Goal: Task Accomplishment & Management: Manage account settings

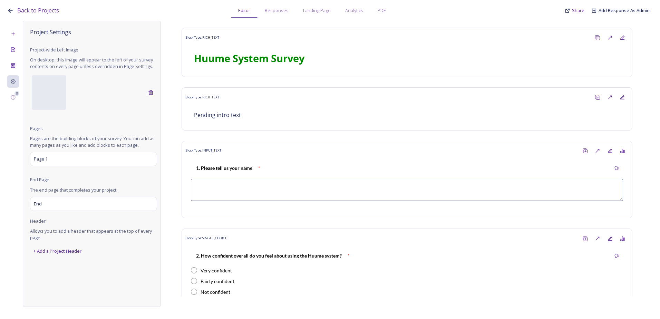
scroll to position [242, 0]
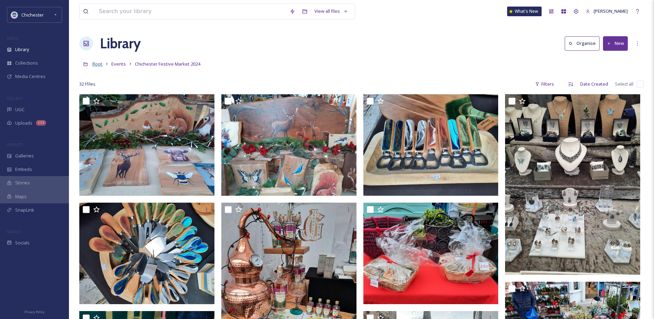
click at [97, 65] on span "Root" at bounding box center [97, 64] width 10 height 6
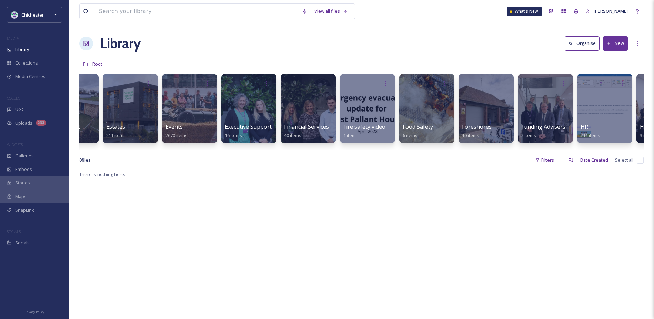
scroll to position [0, 1040]
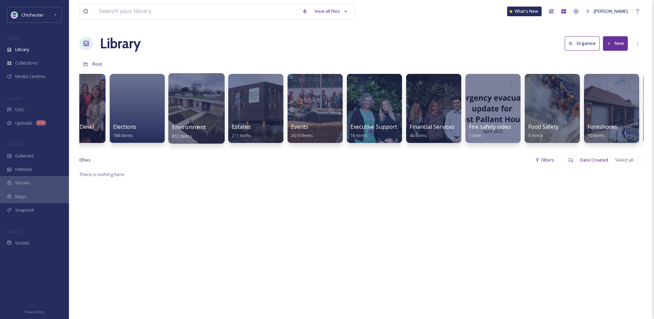
click at [196, 130] on span "Environment" at bounding box center [189, 127] width 34 height 8
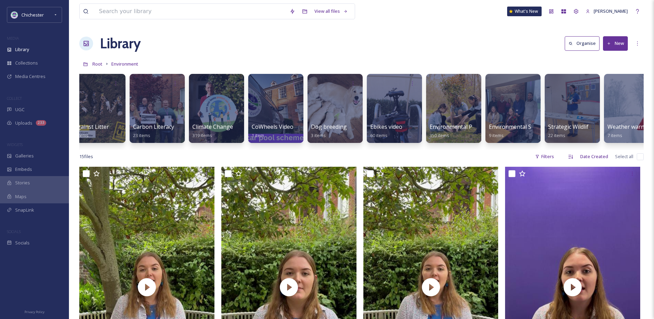
scroll to position [0, 29]
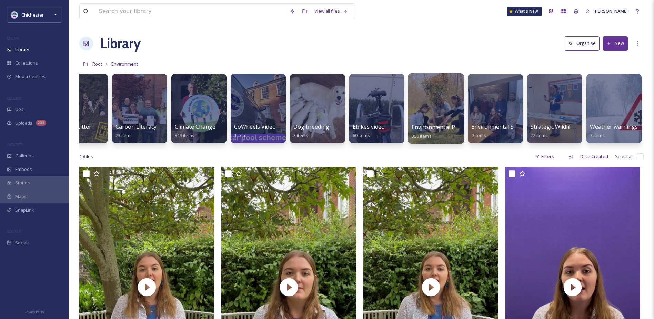
click at [440, 110] on div at bounding box center [436, 108] width 56 height 70
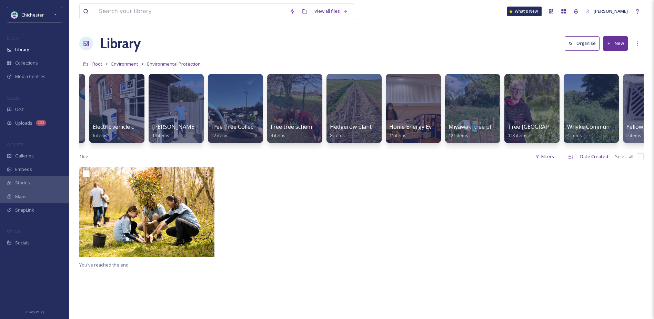
scroll to position [0, 147]
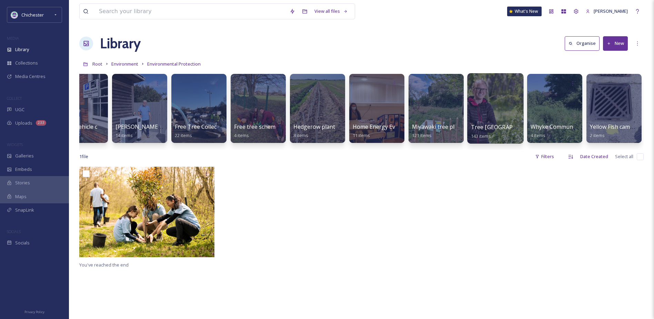
click at [491, 94] on div at bounding box center [495, 108] width 56 height 70
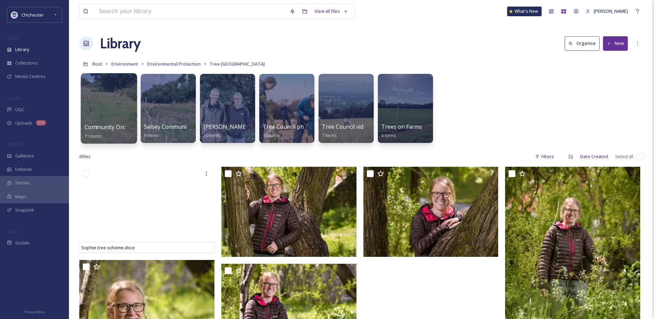
click at [121, 99] on div at bounding box center [109, 108] width 56 height 70
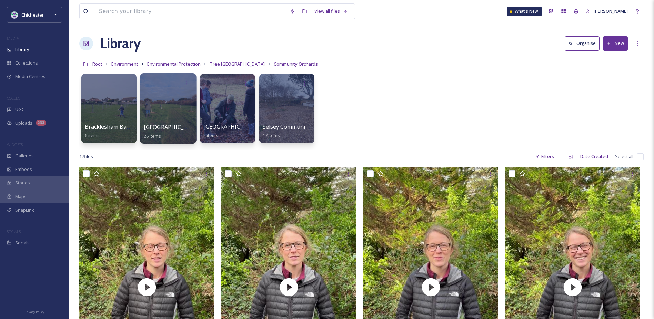
click at [174, 109] on div at bounding box center [168, 108] width 56 height 70
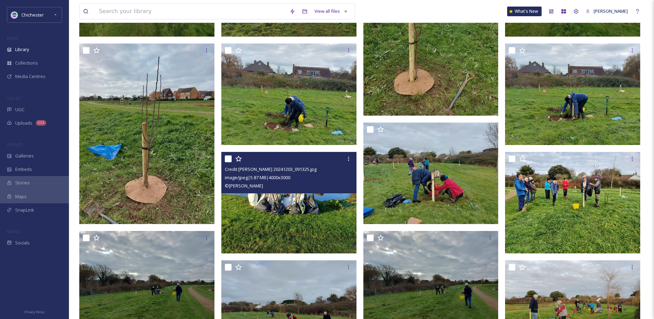
scroll to position [204, 0]
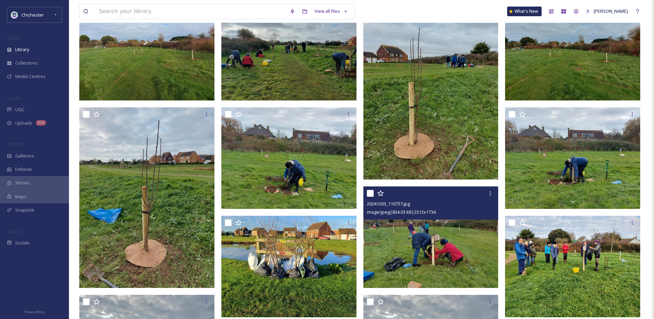
click at [423, 234] on img at bounding box center [431, 236] width 135 height 101
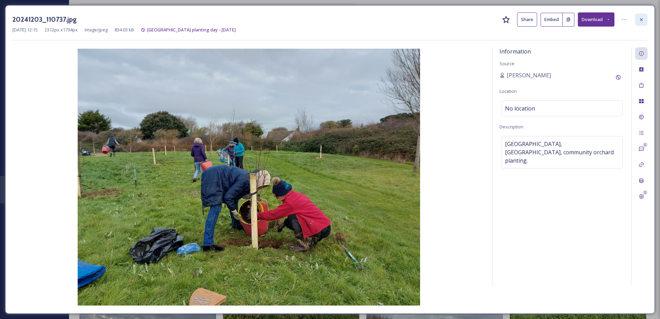
click at [641, 21] on icon at bounding box center [641, 20] width 6 height 6
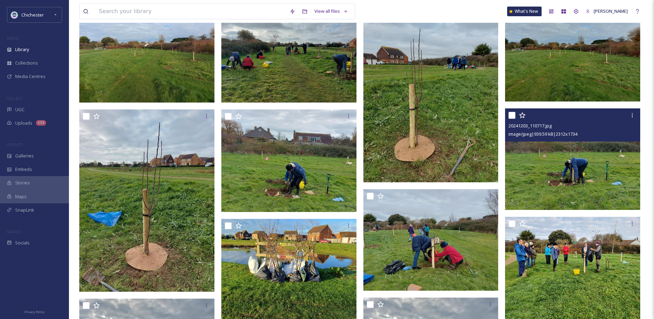
click at [544, 166] on img at bounding box center [572, 158] width 135 height 101
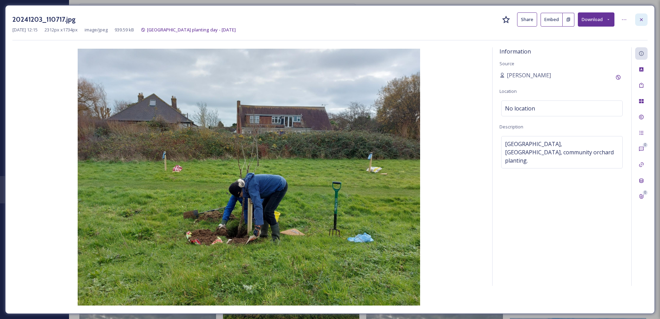
click at [641, 18] on icon at bounding box center [641, 20] width 6 height 6
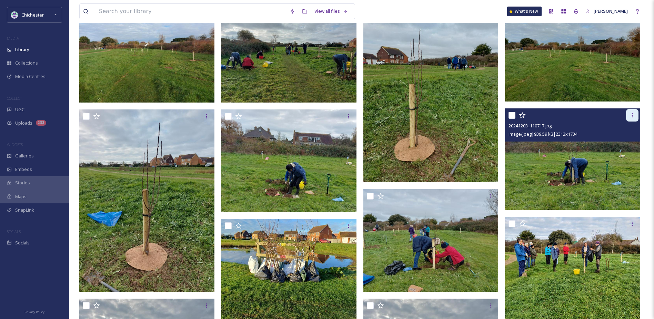
click at [632, 112] on div at bounding box center [633, 115] width 12 height 12
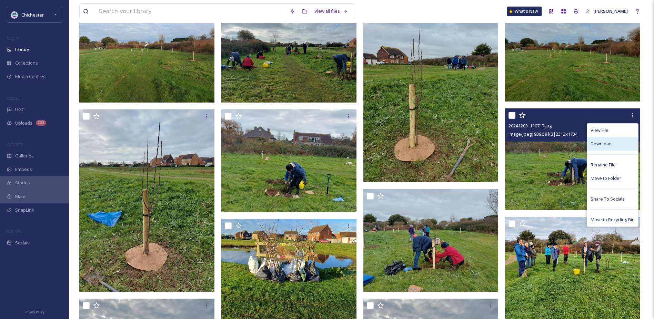
click at [603, 143] on span "Download" at bounding box center [601, 143] width 21 height 7
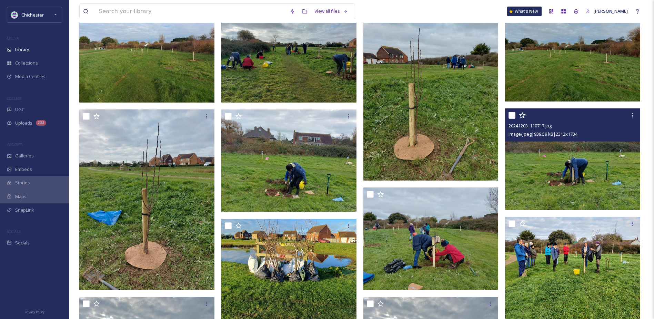
click at [559, 170] on img at bounding box center [572, 158] width 135 height 101
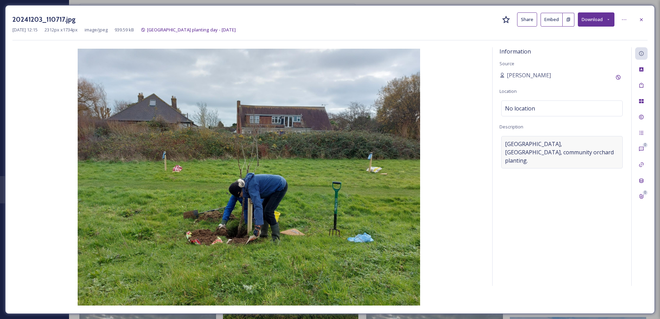
click at [575, 146] on span "[GEOGRAPHIC_DATA], [GEOGRAPHIC_DATA], community orchard planting." at bounding box center [562, 152] width 114 height 25
click at [555, 156] on textarea "[GEOGRAPHIC_DATA], [GEOGRAPHIC_DATA], community orchard planting." at bounding box center [561, 164] width 125 height 57
drag, startPoint x: 540, startPoint y: 155, endPoint x: 497, endPoint y: 143, distance: 44.7
click at [497, 143] on div "Information Source [PERSON_NAME] Location No location Description [GEOGRAPHIC_D…" at bounding box center [561, 166] width 139 height 238
click at [641, 19] on icon at bounding box center [641, 19] width 3 height 3
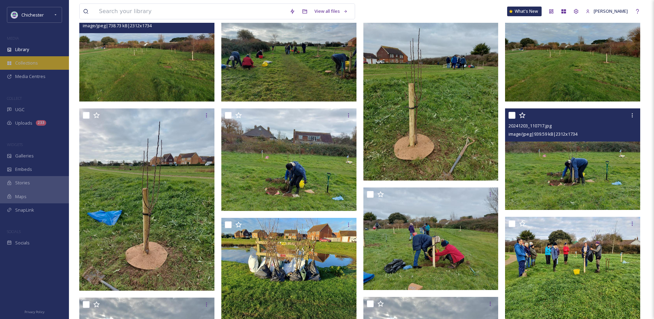
scroll to position [203, 0]
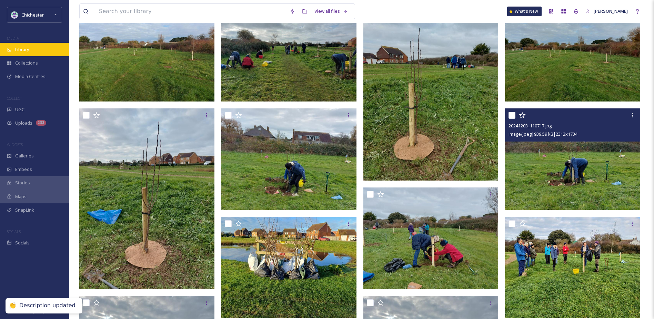
click at [46, 48] on div "Library" at bounding box center [34, 49] width 69 height 13
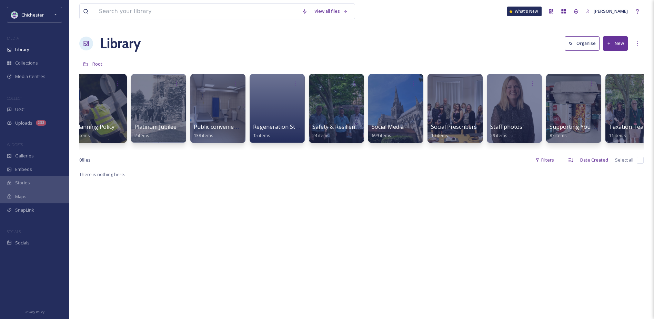
scroll to position [0, 2403]
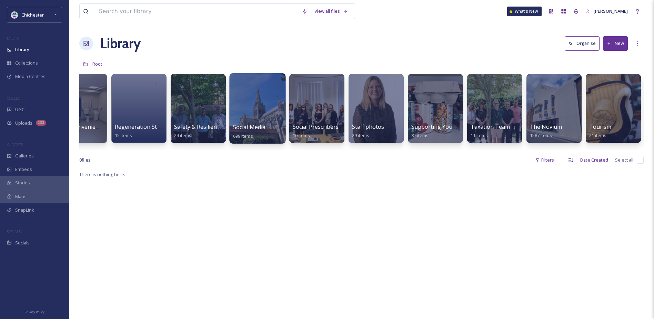
click at [257, 101] on div at bounding box center [257, 108] width 56 height 70
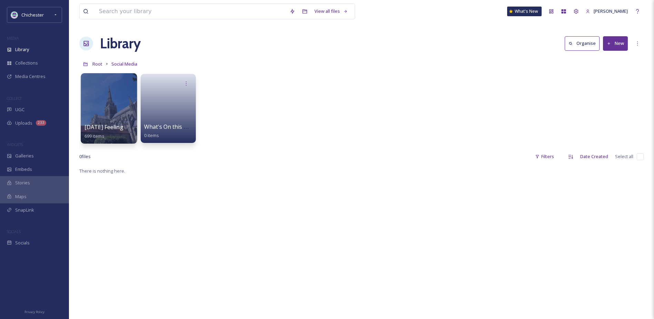
click at [111, 118] on div at bounding box center [109, 108] width 56 height 70
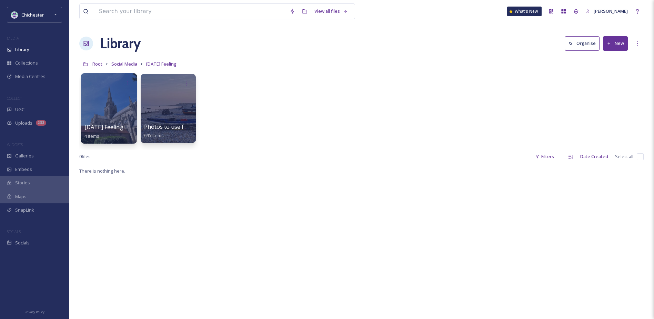
click at [110, 118] on div at bounding box center [109, 108] width 56 height 70
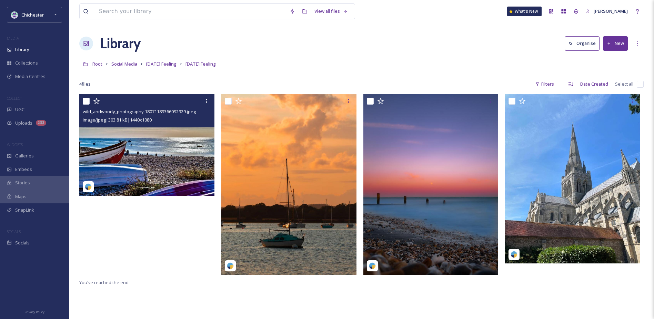
click at [163, 152] on img at bounding box center [146, 144] width 135 height 101
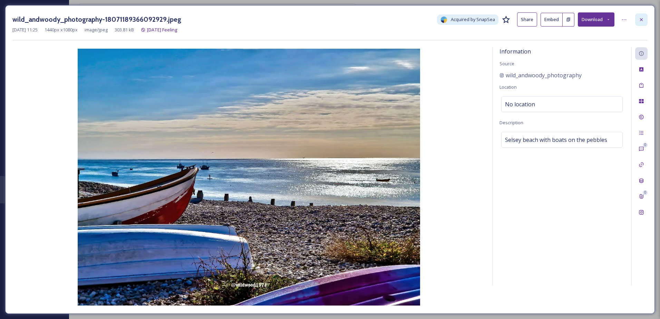
click at [637, 20] on div at bounding box center [641, 19] width 12 height 12
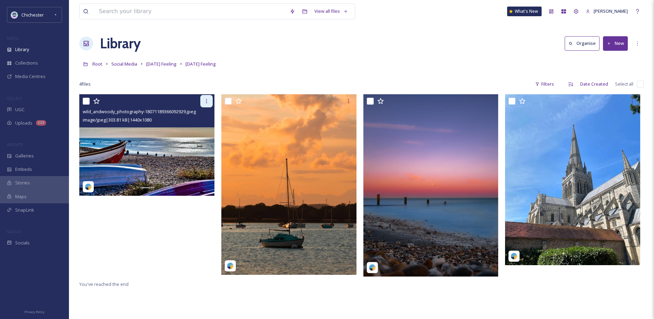
click at [208, 100] on icon at bounding box center [207, 101] width 6 height 6
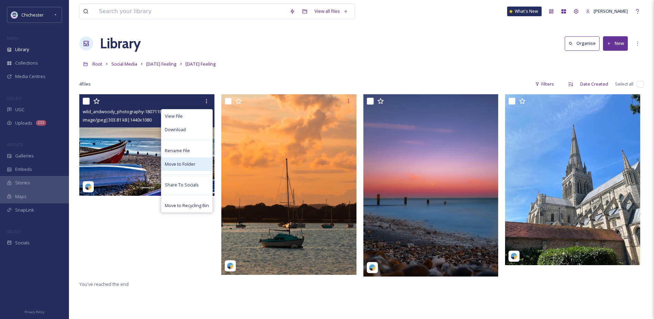
click at [174, 166] on span "Move to Folder" at bounding box center [180, 164] width 31 height 7
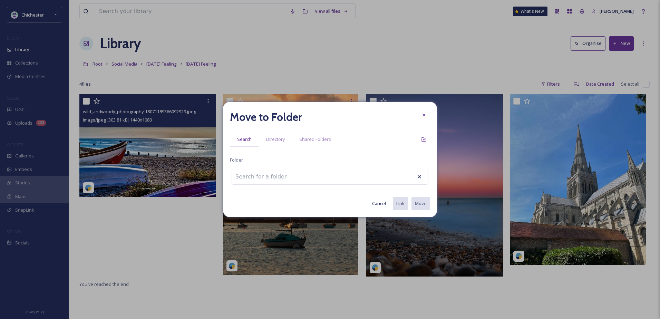
click at [253, 176] on input at bounding box center [270, 176] width 76 height 15
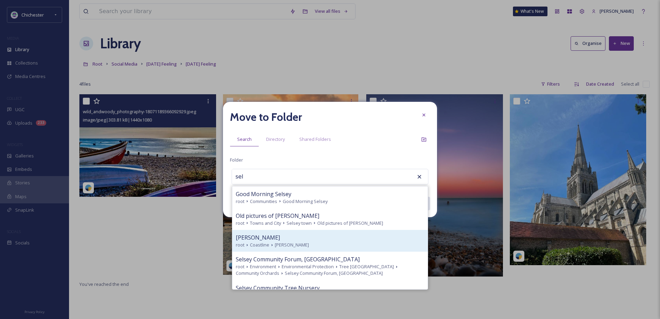
click at [294, 240] on div "[PERSON_NAME]" at bounding box center [330, 237] width 188 height 8
type input "[PERSON_NAME]"
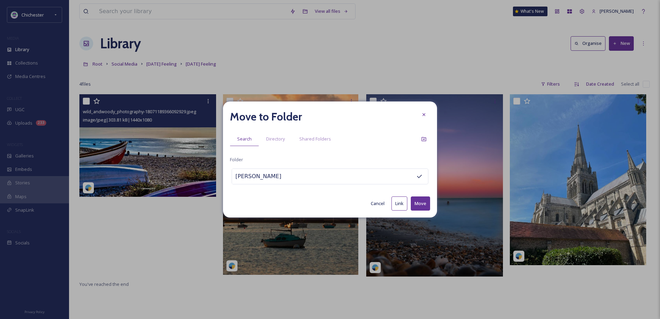
click at [426, 204] on button "Move" at bounding box center [420, 203] width 19 height 14
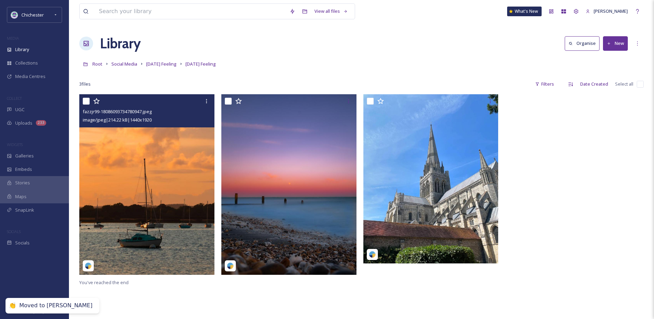
click at [183, 173] on img at bounding box center [146, 184] width 135 height 180
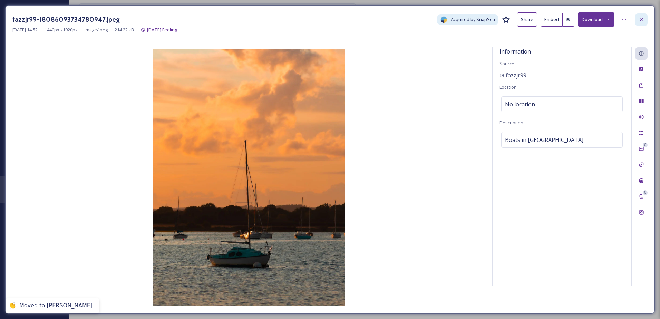
click at [635, 18] on div at bounding box center [641, 19] width 12 height 12
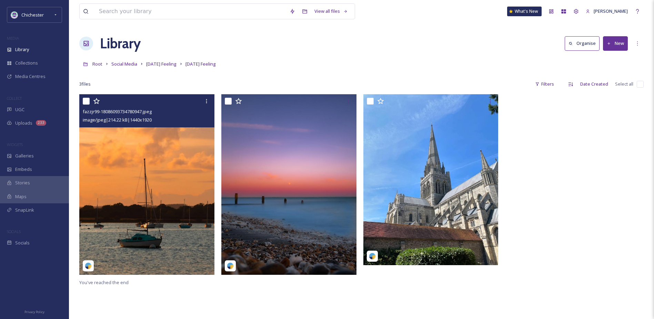
click at [209, 93] on div "View all files What's New [PERSON_NAME] Library Organise New Root Social Media …" at bounding box center [361, 206] width 585 height 413
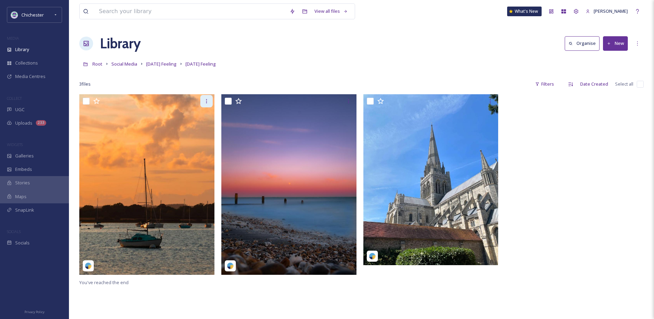
click at [209, 97] on div at bounding box center [206, 101] width 12 height 12
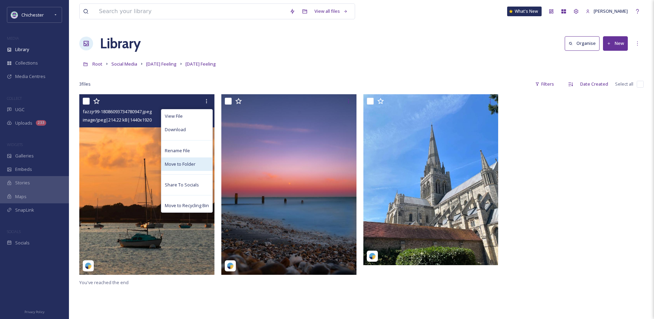
click at [185, 163] on span "Move to Folder" at bounding box center [180, 164] width 31 height 7
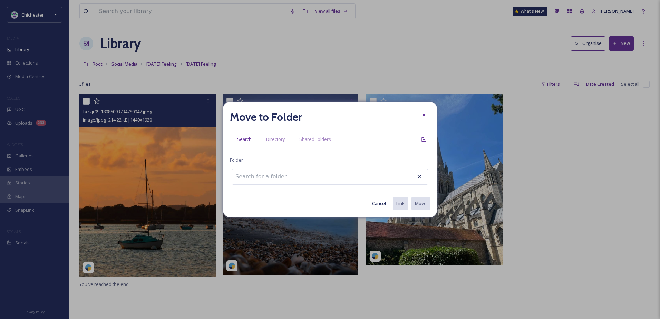
click at [282, 175] on input at bounding box center [270, 176] width 76 height 15
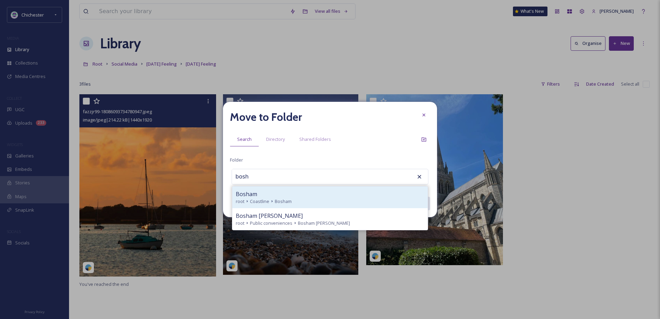
click at [272, 190] on div "Bosham" at bounding box center [330, 194] width 188 height 8
type input "Bosham"
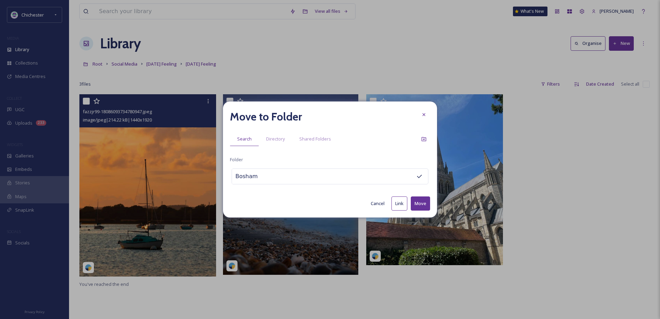
click at [422, 201] on button "Move" at bounding box center [420, 203] width 19 height 14
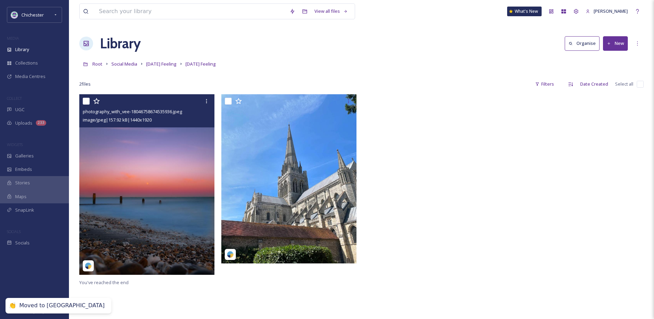
click at [178, 178] on img at bounding box center [146, 184] width 135 height 180
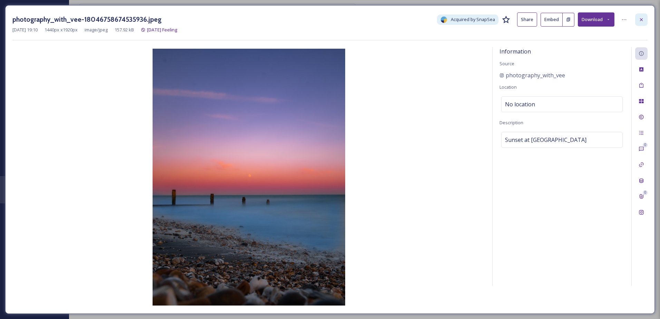
click at [636, 16] on div at bounding box center [641, 19] width 12 height 12
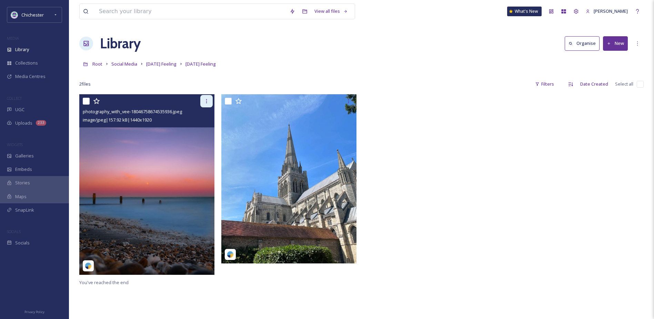
click at [212, 98] on div at bounding box center [206, 101] width 12 height 12
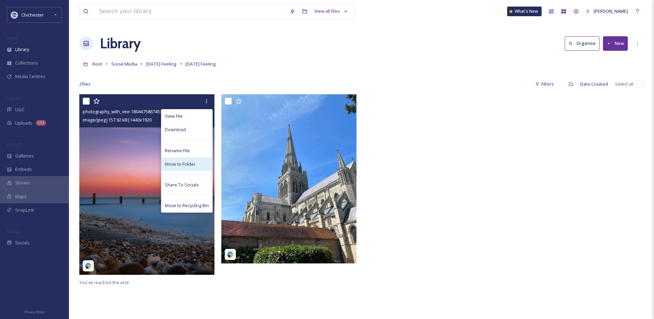
click at [177, 162] on span "Move to Folder" at bounding box center [180, 164] width 31 height 7
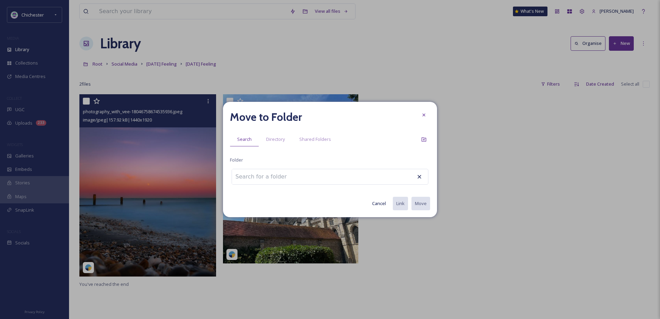
click at [261, 178] on input at bounding box center [270, 176] width 76 height 15
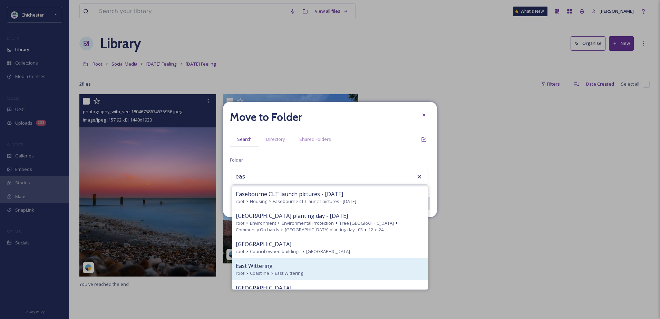
click at [282, 272] on span "East Wittering" at bounding box center [289, 273] width 28 height 7
type input "East Wittering"
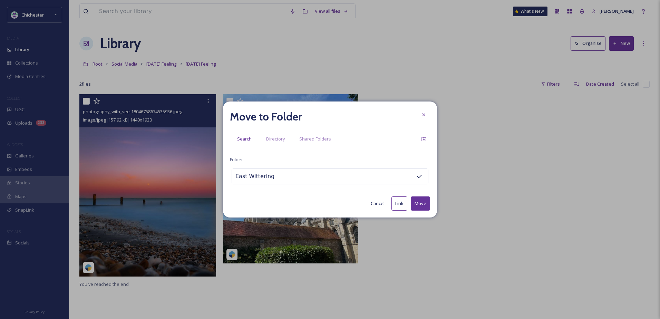
click at [427, 200] on button "Move" at bounding box center [420, 203] width 19 height 14
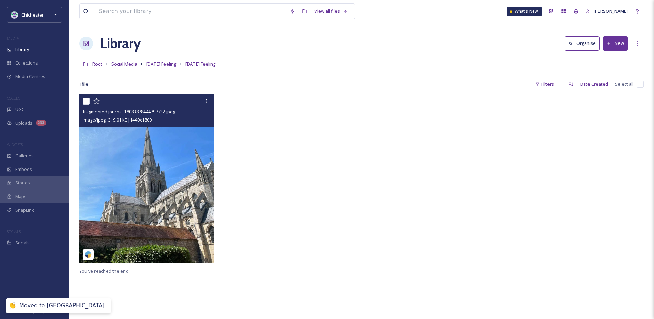
click at [186, 199] on img at bounding box center [146, 178] width 135 height 169
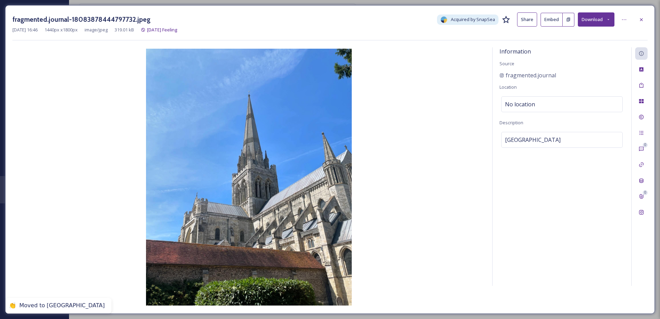
drag, startPoint x: 643, startPoint y: 23, endPoint x: 623, endPoint y: 28, distance: 21.1
click at [643, 22] on div at bounding box center [641, 19] width 12 height 12
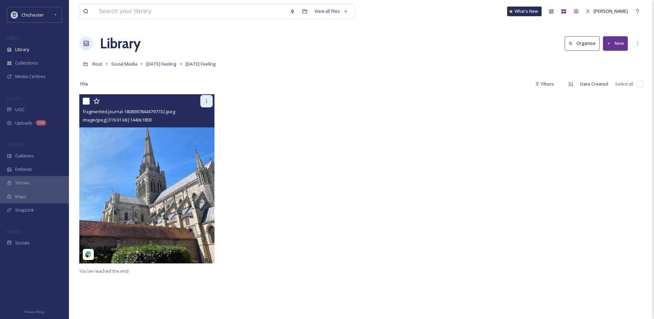
click at [205, 102] on icon at bounding box center [207, 101] width 6 height 6
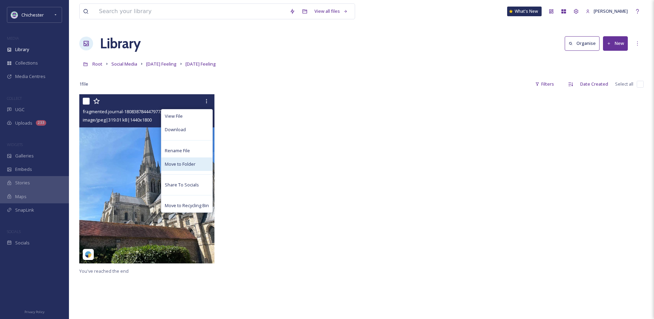
click at [183, 166] on span "Move to Folder" at bounding box center [180, 164] width 31 height 7
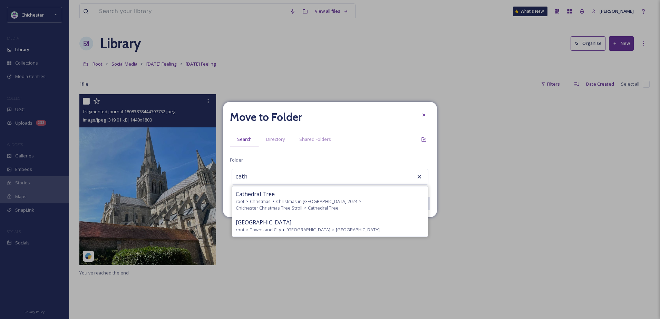
drag, startPoint x: 288, startPoint y: 225, endPoint x: 376, endPoint y: 223, distance: 87.3
click at [289, 224] on span "[GEOGRAPHIC_DATA]" at bounding box center [264, 222] width 56 height 8
type input "[GEOGRAPHIC_DATA]"
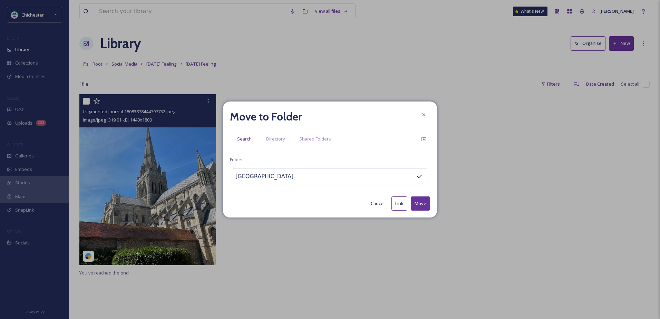
click at [414, 202] on button "Move" at bounding box center [420, 203] width 19 height 14
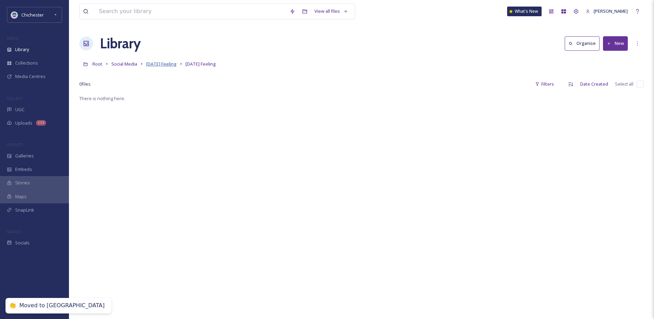
click at [158, 62] on div "Root Social Media [DATE] Feeling [DATE] Feeling" at bounding box center [361, 63] width 565 height 13
drag, startPoint x: 158, startPoint y: 62, endPoint x: 160, endPoint y: 69, distance: 7.6
click at [160, 69] on div "Root Social Media [DATE] Feeling [DATE] Feeling" at bounding box center [361, 63] width 565 height 13
click at [159, 61] on span "[DATE] Feeling" at bounding box center [161, 64] width 30 height 6
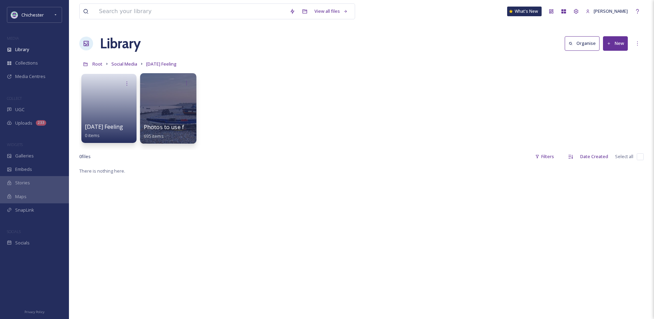
click at [181, 119] on div at bounding box center [168, 108] width 56 height 70
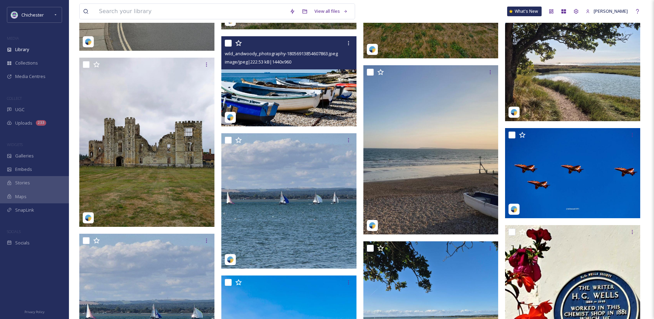
scroll to position [4071, 0]
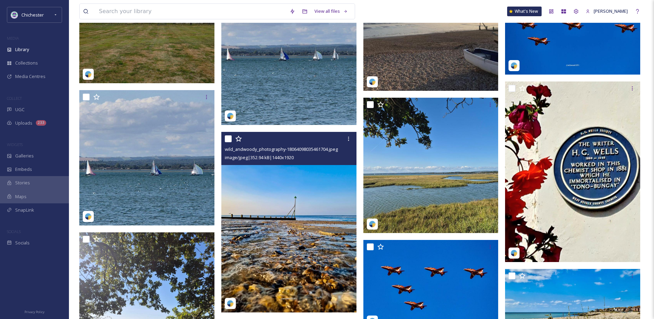
click at [299, 246] on img at bounding box center [288, 222] width 135 height 180
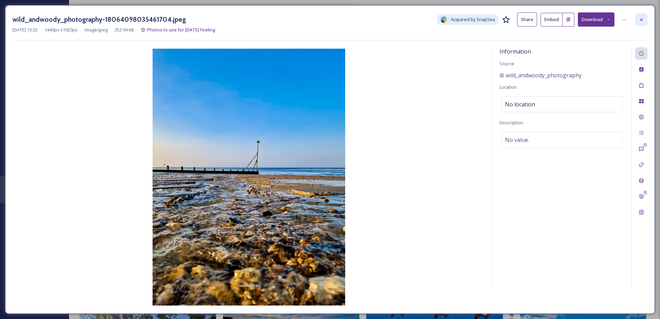
click at [641, 19] on icon at bounding box center [641, 20] width 6 height 6
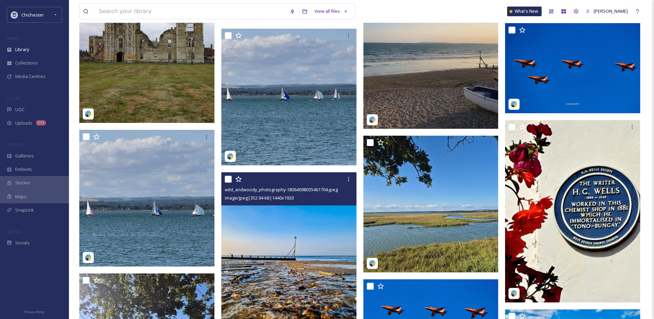
scroll to position [4313, 0]
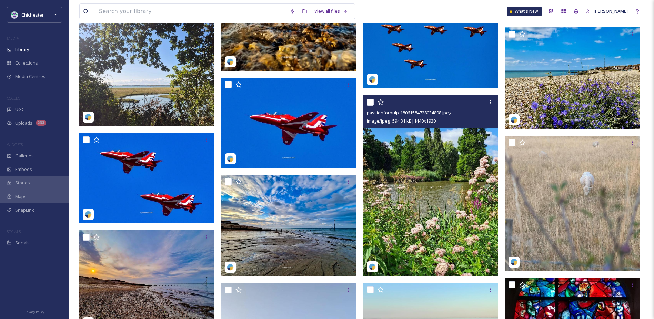
click at [442, 160] on img at bounding box center [431, 185] width 135 height 180
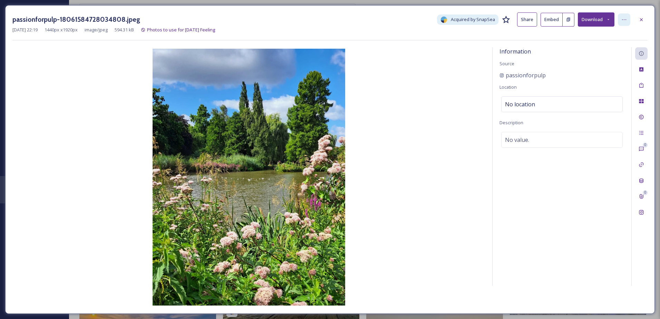
click at [629, 19] on div at bounding box center [624, 19] width 12 height 12
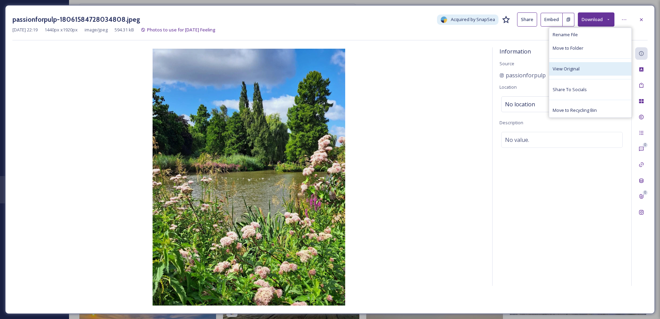
click at [577, 69] on span "View Original" at bounding box center [565, 69] width 27 height 7
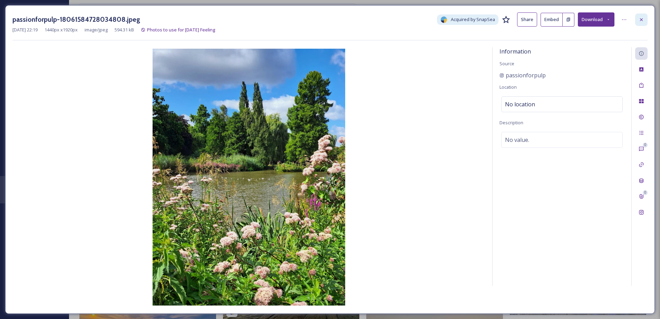
click at [636, 16] on div at bounding box center [641, 19] width 12 height 12
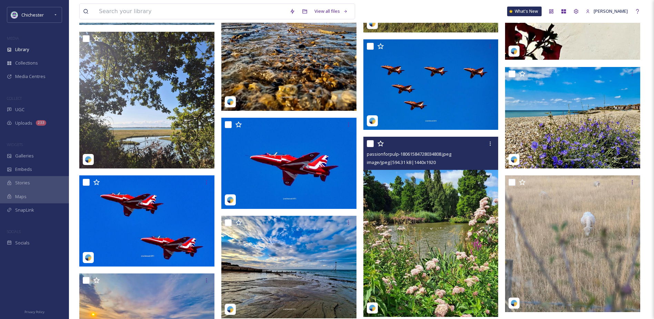
click at [371, 142] on input "checkbox" at bounding box center [370, 143] width 7 height 7
checkbox input "true"
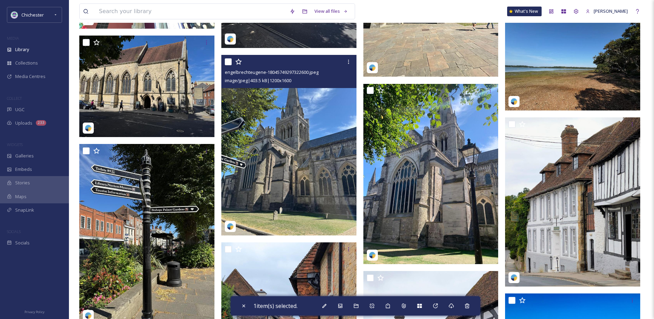
scroll to position [3002, 0]
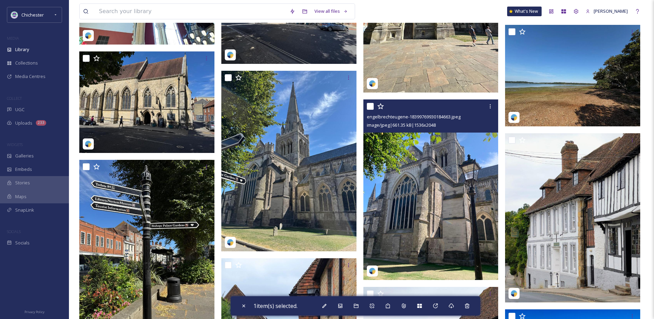
click at [368, 107] on input "checkbox" at bounding box center [370, 106] width 7 height 7
checkbox input "true"
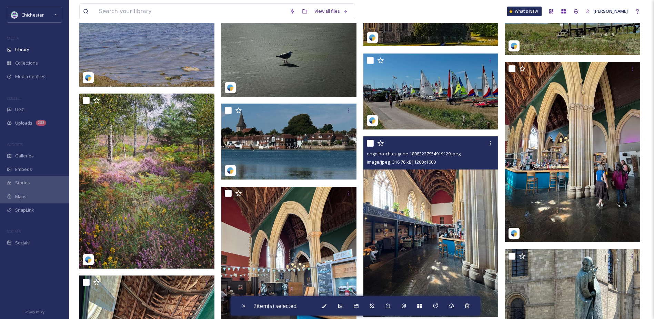
scroll to position [2588, 0]
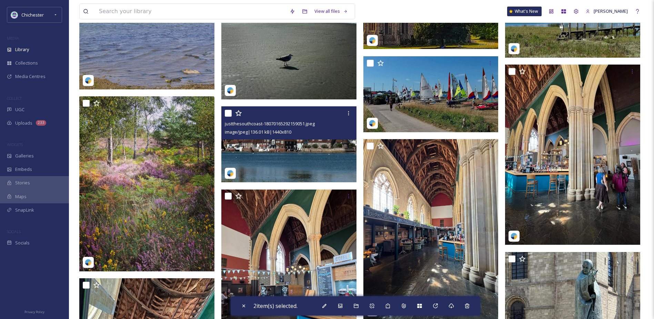
click at [228, 112] on input "checkbox" at bounding box center [228, 113] width 7 height 7
checkbox input "true"
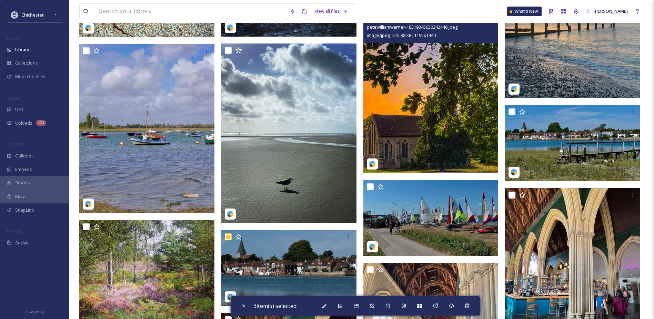
scroll to position [2415, 0]
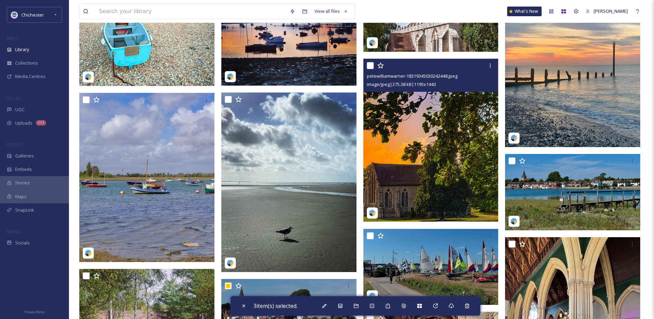
click at [370, 64] on input "checkbox" at bounding box center [370, 65] width 7 height 7
checkbox input "true"
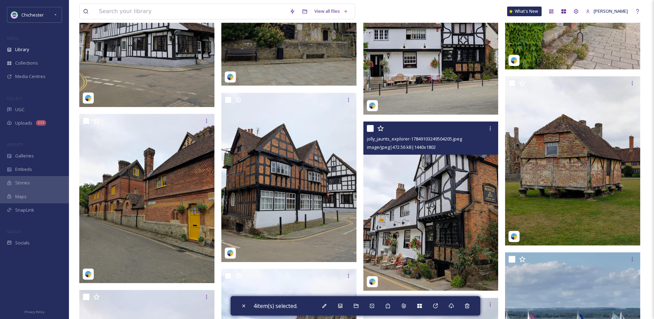
scroll to position [3623, 0]
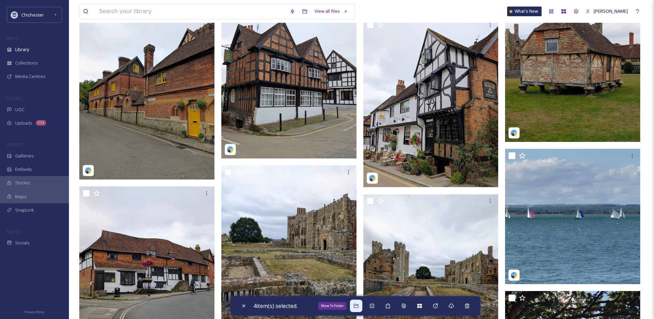
click at [356, 303] on icon at bounding box center [357, 306] width 6 height 6
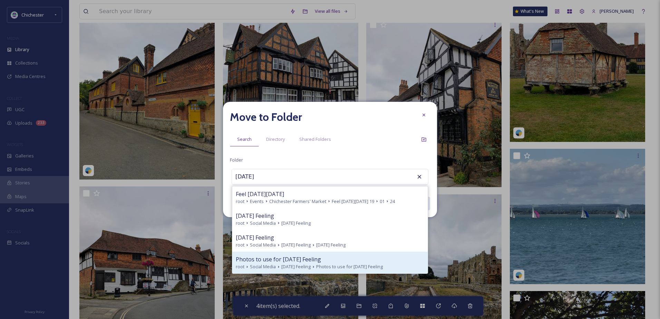
click at [299, 265] on span "[DATE] Feeling" at bounding box center [295, 266] width 29 height 7
type input "Photos to use for [DATE] Feeling"
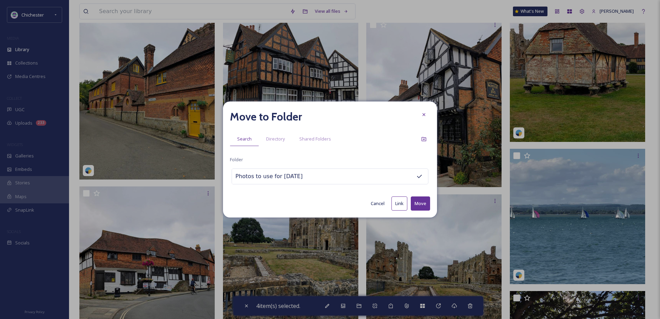
click at [421, 203] on button "Move" at bounding box center [420, 203] width 19 height 14
checkbox input "false"
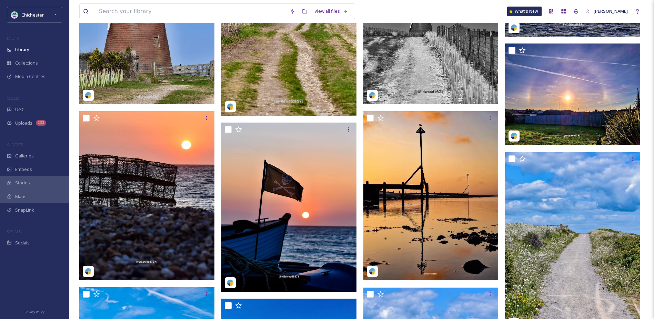
scroll to position [552, 0]
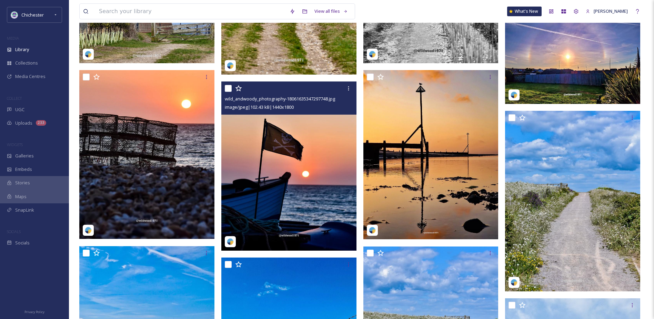
click at [298, 168] on img at bounding box center [288, 165] width 135 height 169
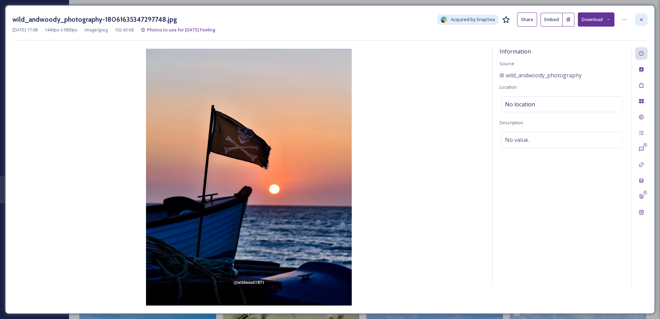
click at [641, 14] on div at bounding box center [641, 19] width 12 height 12
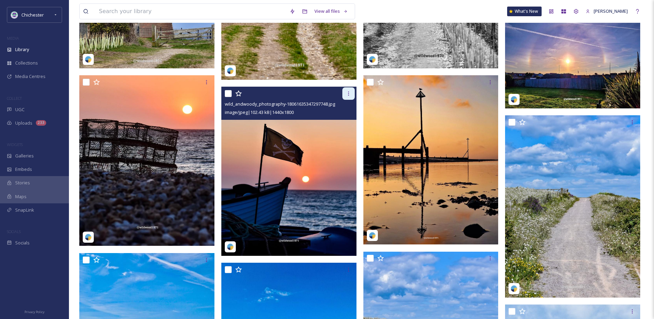
click at [348, 93] on icon at bounding box center [349, 94] width 6 height 6
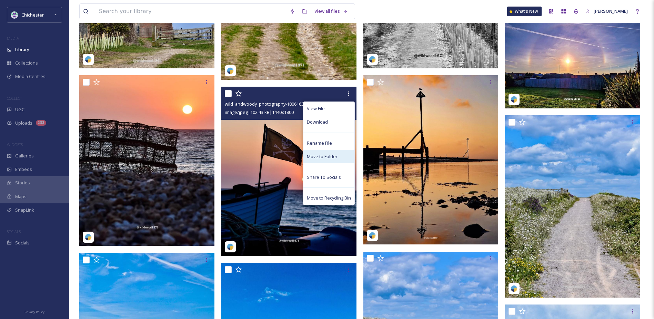
click at [318, 155] on span "Move to Folder" at bounding box center [322, 156] width 31 height 7
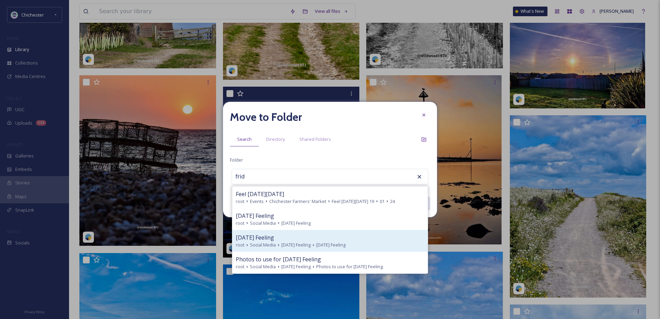
click at [267, 248] on span "Social Media" at bounding box center [263, 245] width 26 height 7
type input "[DATE] Feeling"
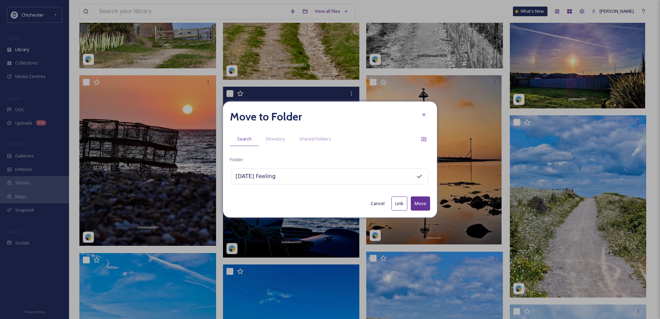
click at [425, 206] on button "Move" at bounding box center [420, 203] width 19 height 14
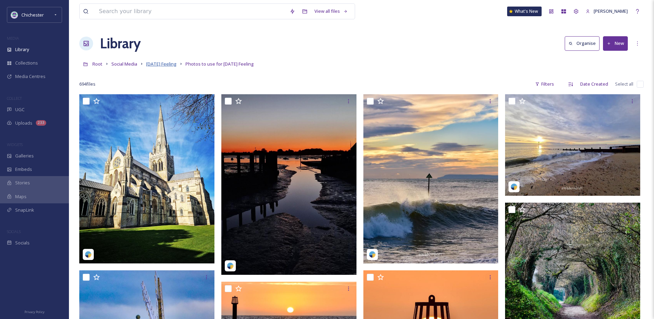
click at [170, 63] on span "[DATE] Feeling" at bounding box center [161, 64] width 30 height 6
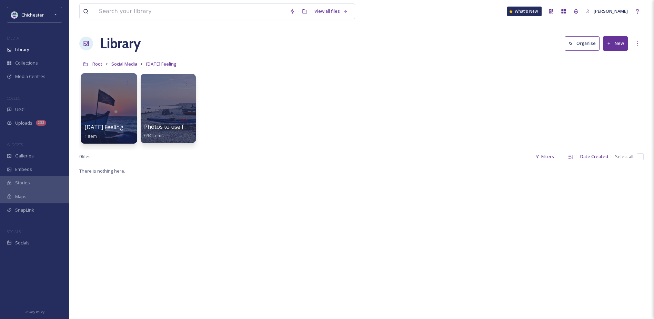
click at [113, 118] on div at bounding box center [109, 108] width 56 height 70
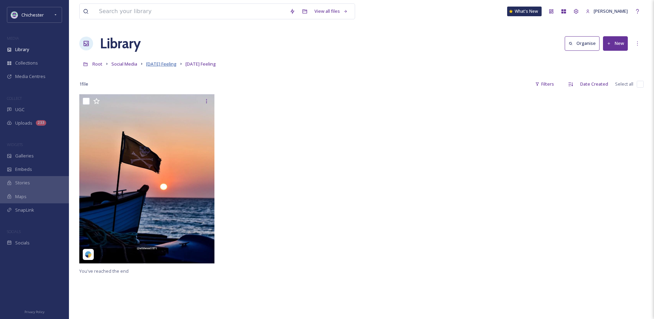
click at [163, 63] on span "[DATE] Feeling" at bounding box center [161, 64] width 30 height 6
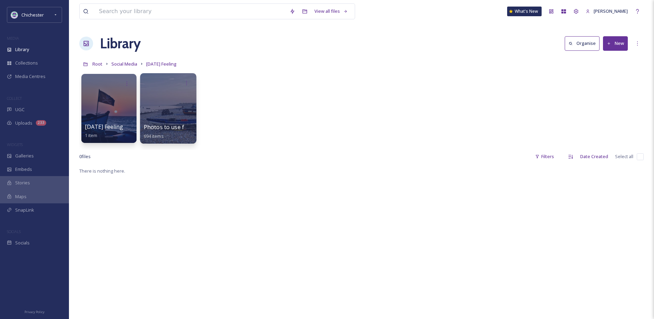
click at [181, 104] on div at bounding box center [168, 108] width 56 height 70
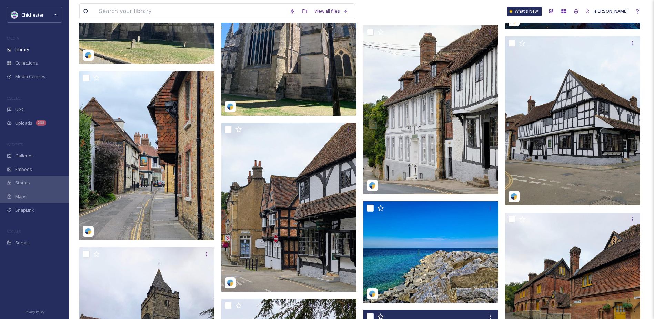
scroll to position [3071, 0]
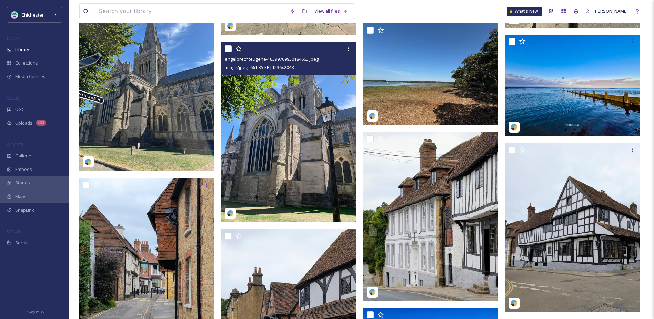
click at [227, 49] on input "checkbox" at bounding box center [228, 48] width 7 height 7
checkbox input "true"
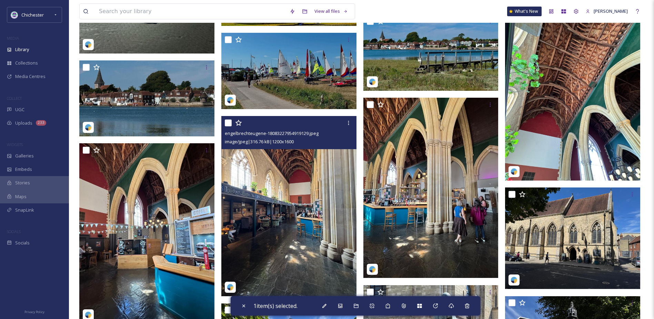
scroll to position [2519, 0]
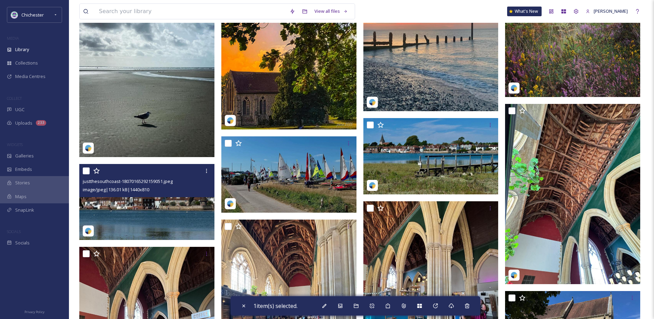
click at [85, 170] on input "checkbox" at bounding box center [86, 170] width 7 height 7
checkbox input "true"
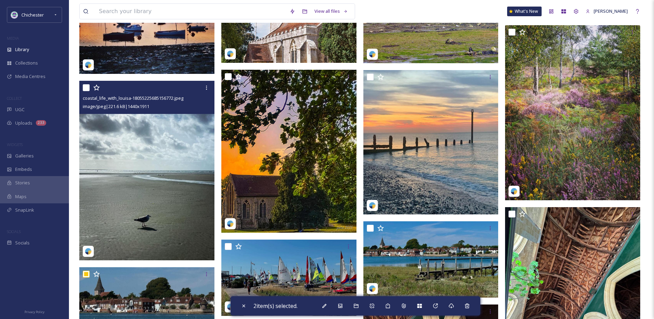
scroll to position [2415, 0]
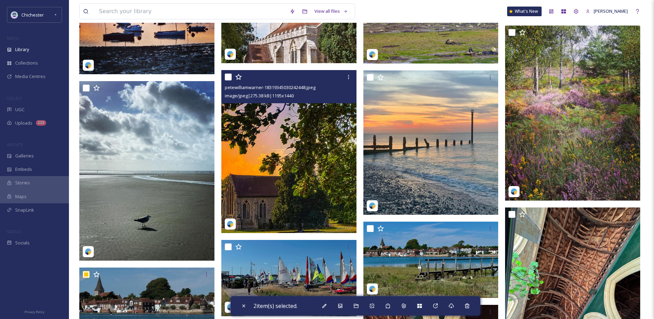
click at [227, 77] on input "checkbox" at bounding box center [228, 76] width 7 height 7
checkbox input "true"
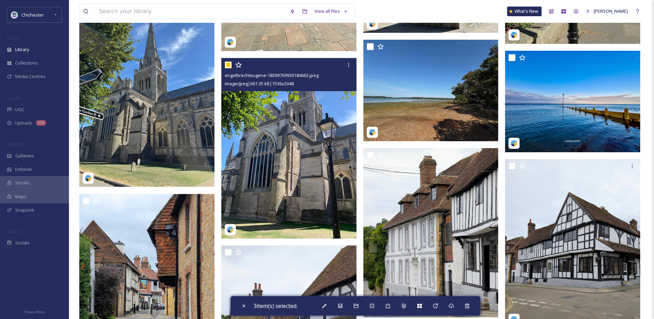
scroll to position [3036, 0]
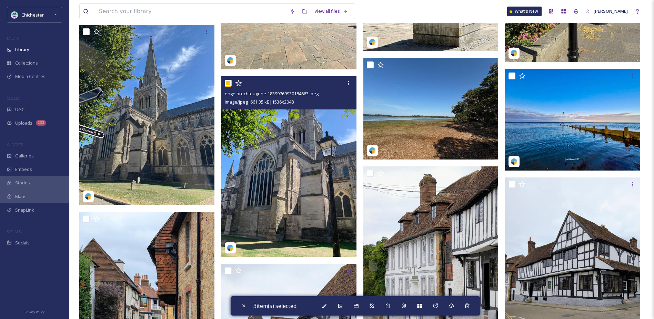
click at [229, 81] on input "checkbox" at bounding box center [228, 83] width 7 height 7
checkbox input "false"
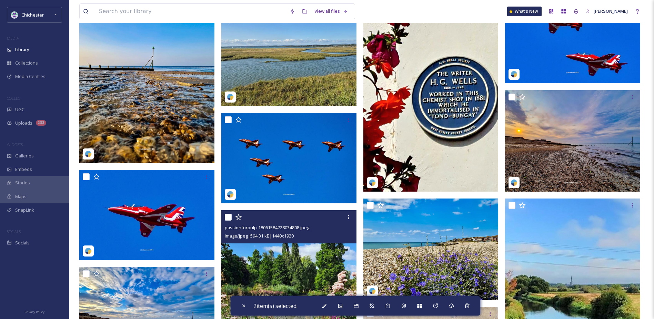
scroll to position [4382, 0]
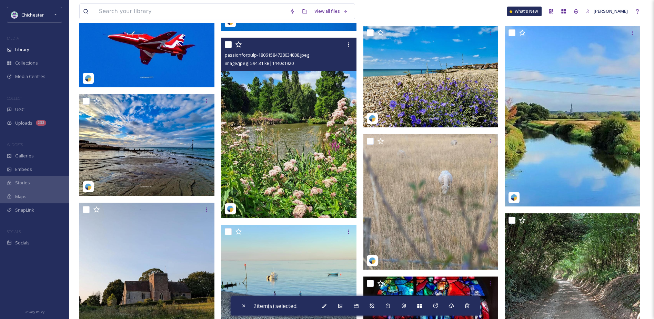
click at [226, 47] on input "checkbox" at bounding box center [228, 44] width 7 height 7
checkbox input "true"
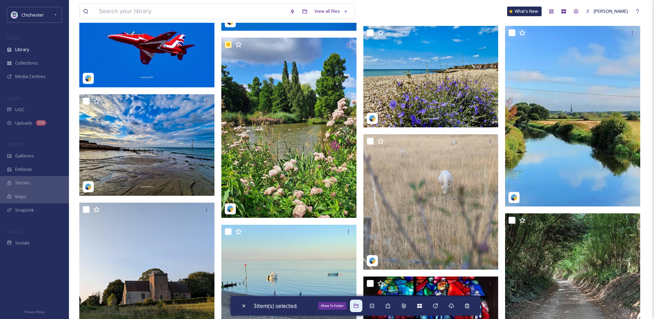
click at [357, 306] on icon at bounding box center [357, 306] width 6 height 6
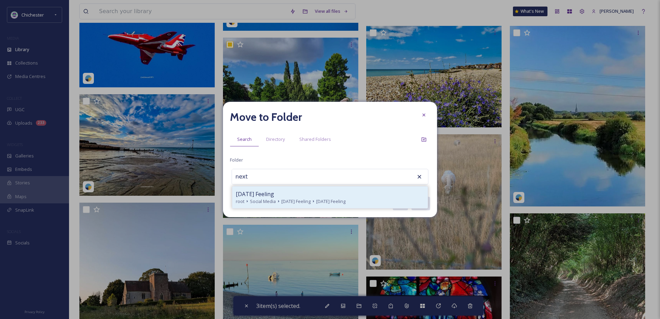
click at [285, 199] on span "[DATE] Feeling" at bounding box center [295, 201] width 29 height 7
type input "[DATE] Feeling"
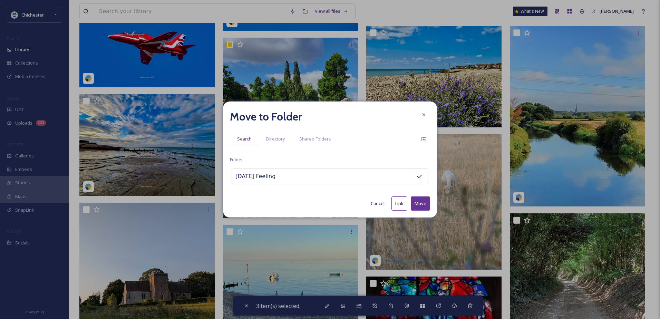
drag, startPoint x: 418, startPoint y: 202, endPoint x: 463, endPoint y: 183, distance: 49.2
click at [419, 202] on button "Move" at bounding box center [420, 203] width 19 height 14
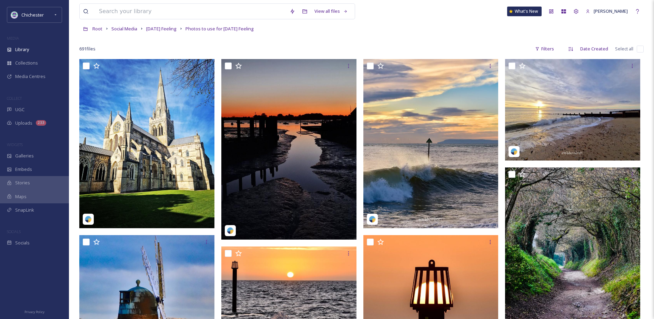
scroll to position [0, 0]
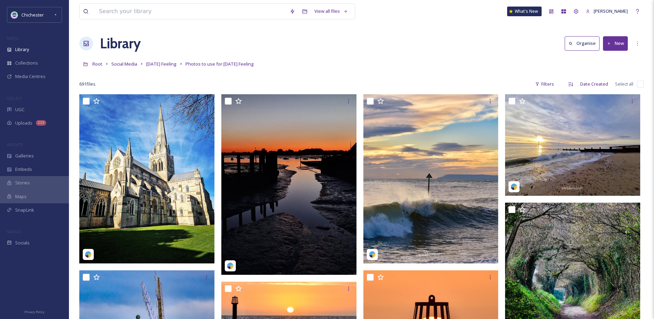
click at [166, 61] on link "[DATE] Feeling" at bounding box center [161, 64] width 30 height 8
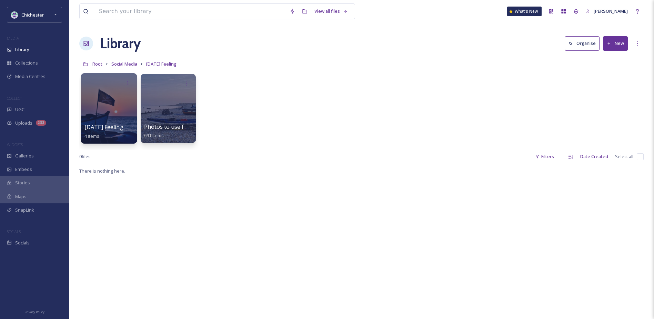
click at [104, 108] on div at bounding box center [109, 108] width 56 height 70
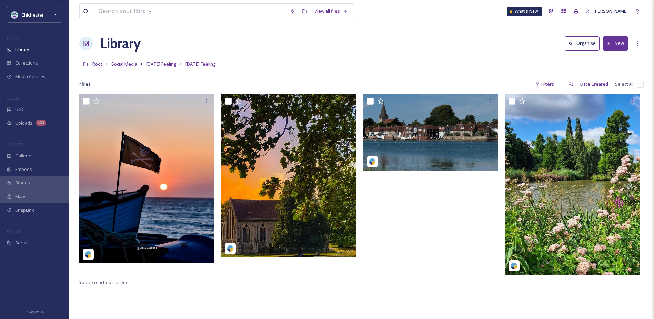
click at [638, 85] on input "checkbox" at bounding box center [640, 84] width 7 height 7
checkbox input "true"
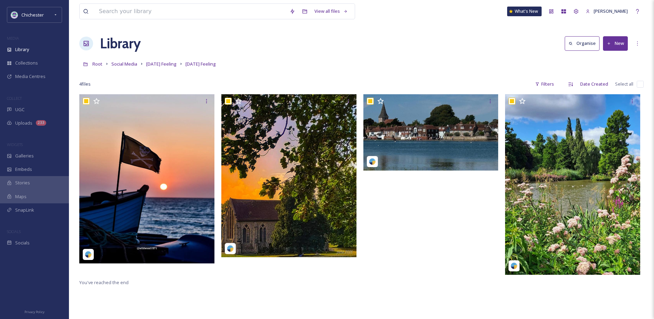
checkbox input "true"
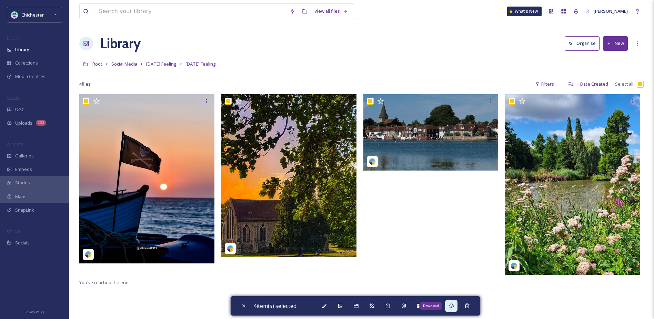
click at [454, 305] on icon at bounding box center [452, 306] width 6 height 6
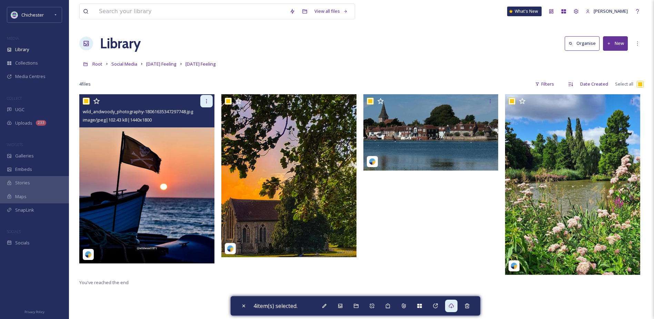
click at [207, 99] on icon at bounding box center [207, 101] width 6 height 6
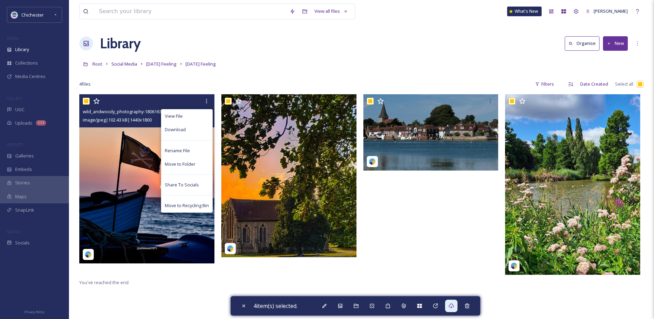
click at [133, 156] on img at bounding box center [146, 178] width 135 height 169
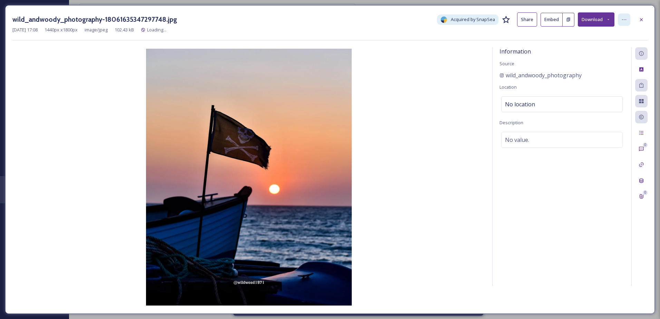
click at [620, 20] on div at bounding box center [624, 19] width 12 height 12
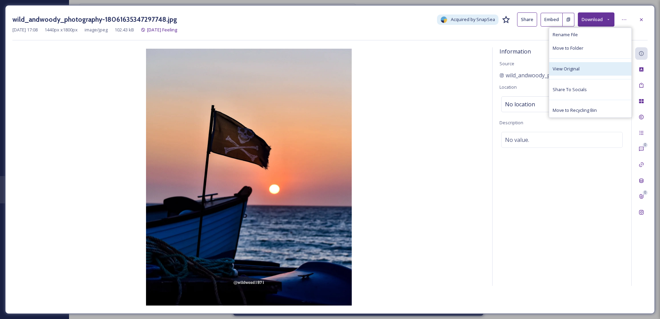
click at [571, 72] on div "View Original" at bounding box center [590, 68] width 82 height 13
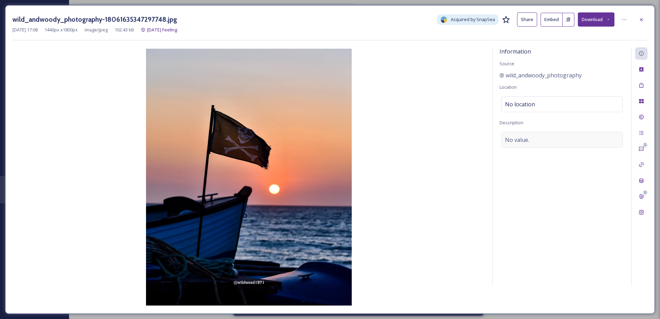
drag, startPoint x: 555, startPoint y: 134, endPoint x: 548, endPoint y: 136, distance: 7.8
click at [548, 136] on div "No value." at bounding box center [561, 140] width 121 height 16
click at [515, 142] on textarea at bounding box center [561, 160] width 125 height 57
type textarea "[GEOGRAPHIC_DATA]"
click at [640, 87] on icon at bounding box center [641, 85] width 4 height 5
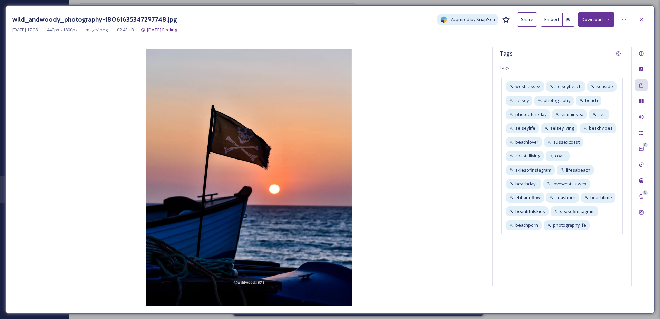
click at [636, 17] on div at bounding box center [641, 19] width 12 height 12
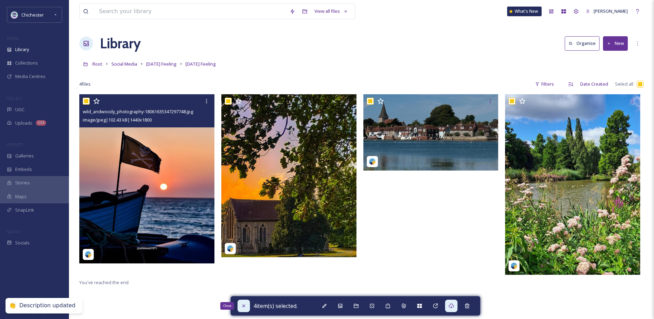
drag, startPoint x: 240, startPoint y: 305, endPoint x: 246, endPoint y: 267, distance: 38.1
click at [240, 305] on div "Close" at bounding box center [244, 305] width 12 height 12
checkbox input "false"
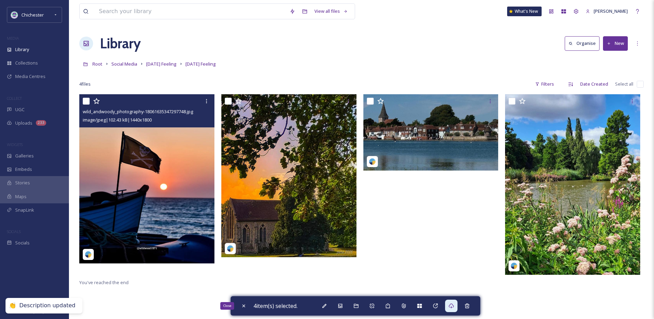
checkbox input "false"
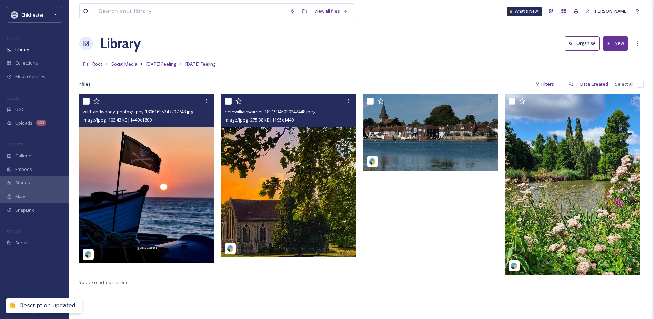
click at [272, 205] on img at bounding box center [288, 175] width 135 height 163
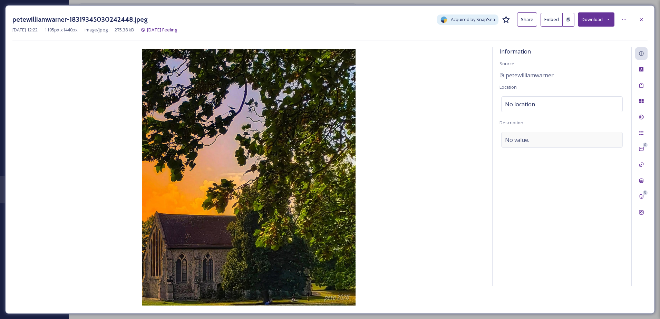
click at [538, 137] on div "No value." at bounding box center [561, 140] width 121 height 16
click at [524, 144] on textarea at bounding box center [561, 160] width 125 height 57
type textarea "G"
type textarea "The Guildhall in [GEOGRAPHIC_DATA]"
click at [642, 83] on icon at bounding box center [641, 85] width 6 height 6
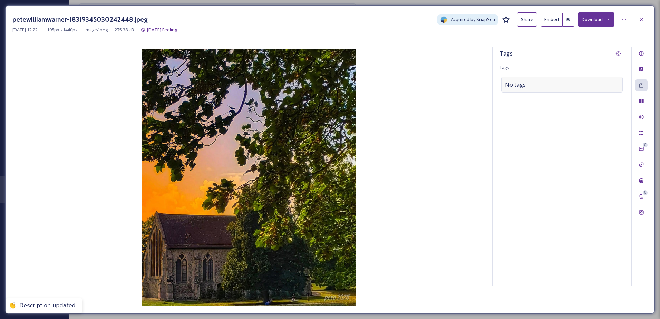
drag, startPoint x: 536, startPoint y: 84, endPoint x: 527, endPoint y: 85, distance: 9.3
click at [527, 85] on div "No tags" at bounding box center [561, 85] width 121 height 16
click at [515, 88] on input at bounding box center [539, 84] width 69 height 8
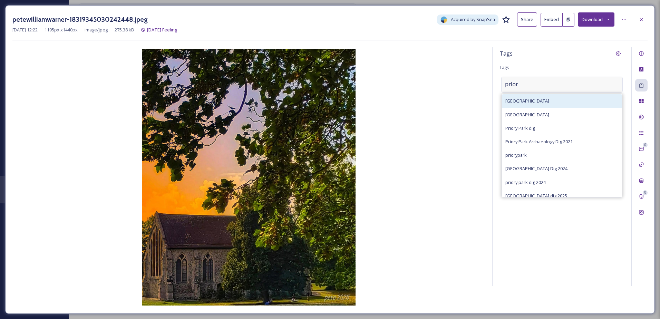
type input "prior"
click at [524, 100] on span "[GEOGRAPHIC_DATA]" at bounding box center [527, 101] width 44 height 7
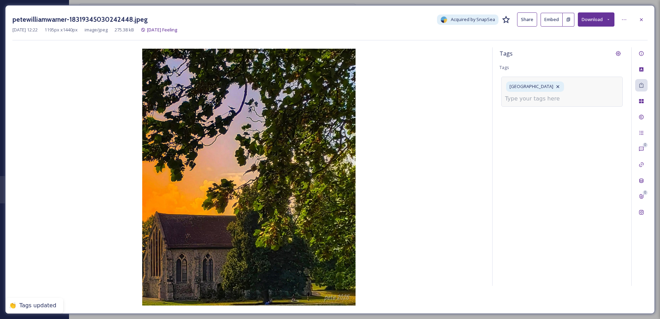
click at [555, 95] on input at bounding box center [539, 99] width 69 height 8
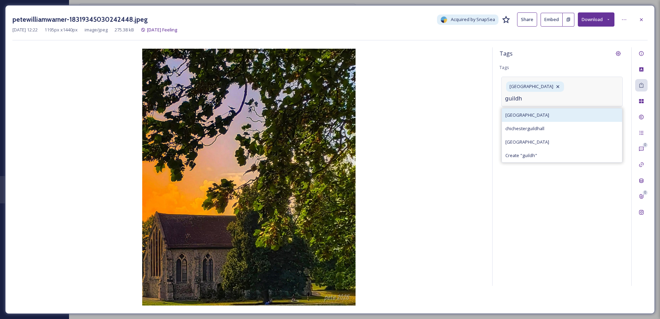
type input "guildh"
click at [520, 112] on span "[GEOGRAPHIC_DATA]" at bounding box center [527, 115] width 44 height 7
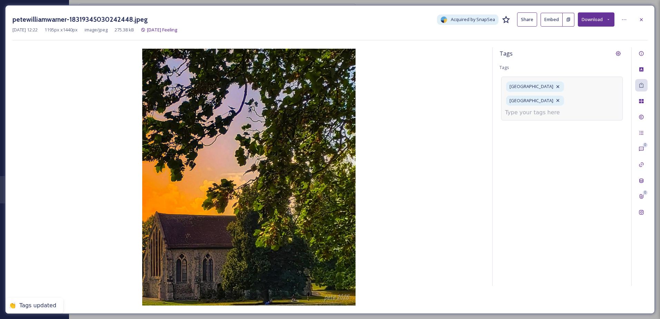
click at [577, 100] on div "[GEOGRAPHIC_DATA]" at bounding box center [561, 98] width 121 height 43
click at [541, 108] on input at bounding box center [539, 112] width 69 height 8
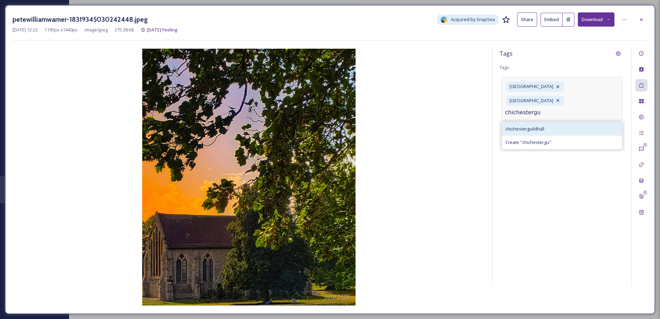
type input "chichestergu"
click at [536, 126] on span "chichesterguildhall" at bounding box center [524, 129] width 39 height 7
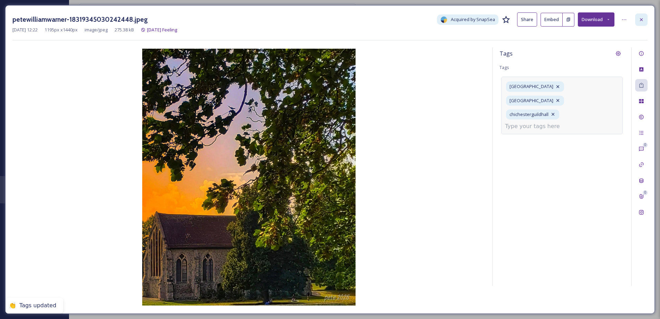
click at [639, 17] on icon at bounding box center [641, 20] width 6 height 6
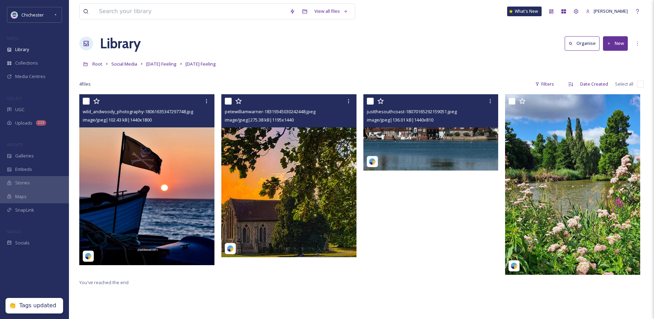
click at [453, 154] on img at bounding box center [431, 132] width 135 height 76
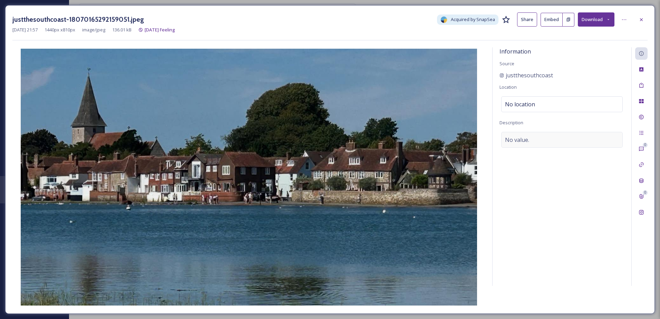
drag, startPoint x: 550, startPoint y: 148, endPoint x: 525, endPoint y: 142, distance: 25.5
click at [546, 146] on div "Information Source justthesouthcoast Location No location Description No value." at bounding box center [561, 166] width 139 height 238
click at [524, 142] on span "No value." at bounding box center [517, 140] width 24 height 8
type textarea "Bosham"
click at [639, 85] on icon at bounding box center [641, 85] width 4 height 5
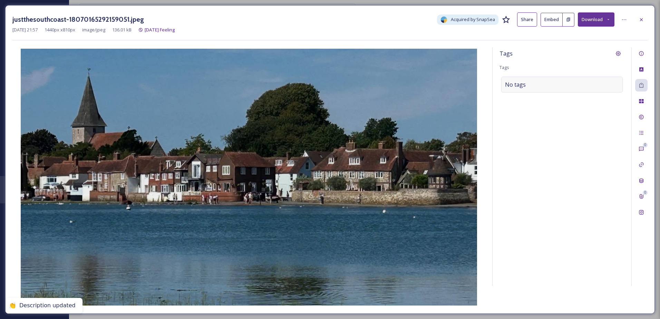
click at [521, 88] on span "No tags" at bounding box center [515, 84] width 21 height 8
click at [521, 88] on input at bounding box center [539, 84] width 69 height 8
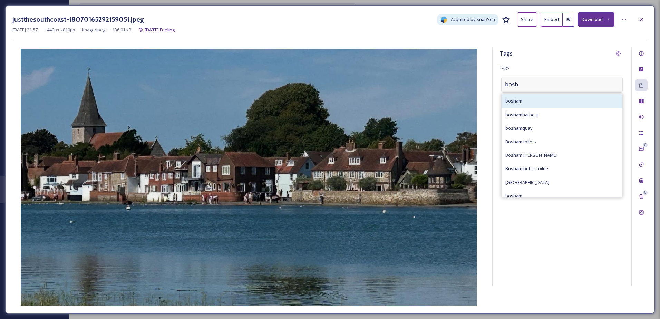
type input "bosh"
click at [525, 98] on div "bosham" at bounding box center [562, 100] width 120 height 13
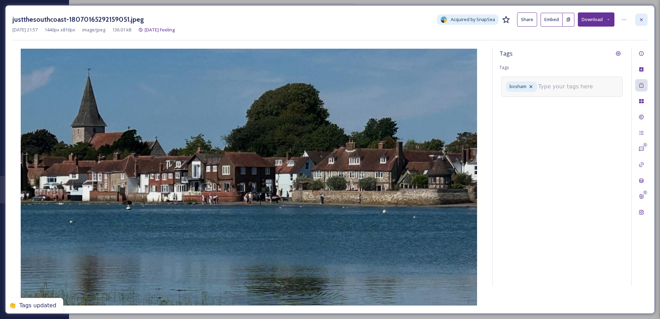
click at [642, 17] on icon at bounding box center [641, 20] width 6 height 6
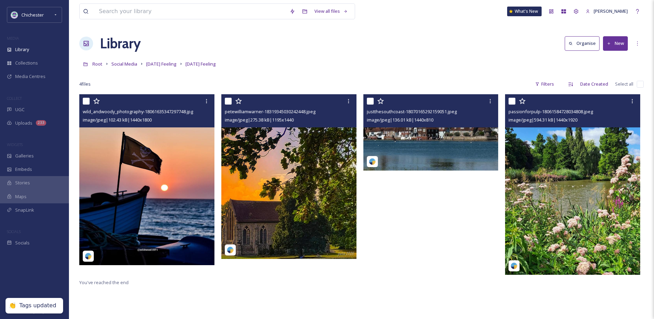
click at [583, 198] on img at bounding box center [572, 184] width 135 height 180
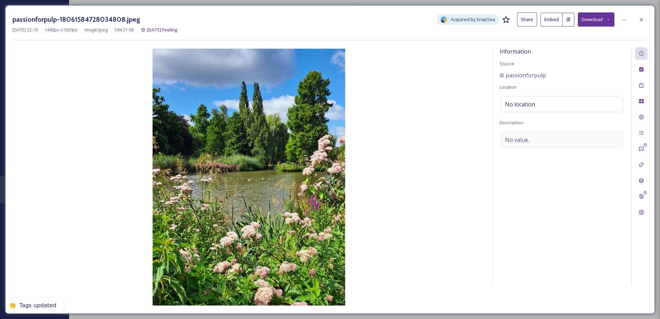
click at [514, 138] on span "No value." at bounding box center [517, 140] width 24 height 8
click at [514, 138] on textarea at bounding box center [561, 160] width 125 height 57
type textarea "[GEOGRAPHIC_DATA], [GEOGRAPHIC_DATA]"
click at [646, 80] on div "Tags" at bounding box center [641, 85] width 12 height 12
click at [515, 91] on div "No tags" at bounding box center [561, 85] width 121 height 16
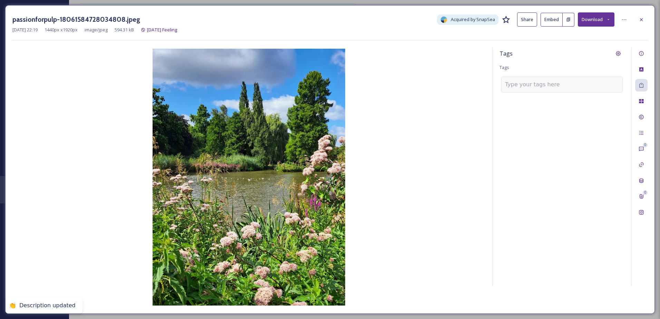
click at [515, 85] on input at bounding box center [539, 84] width 69 height 8
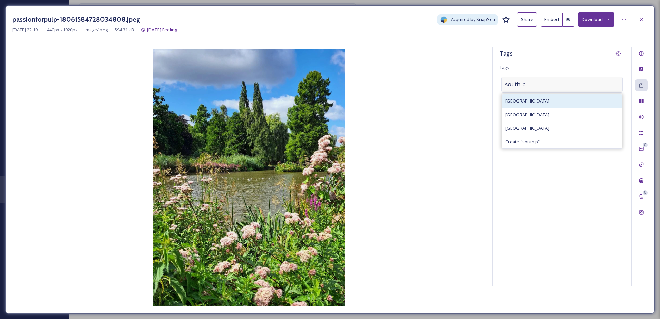
type input "south p"
click at [541, 104] on span "[GEOGRAPHIC_DATA]" at bounding box center [527, 101] width 44 height 7
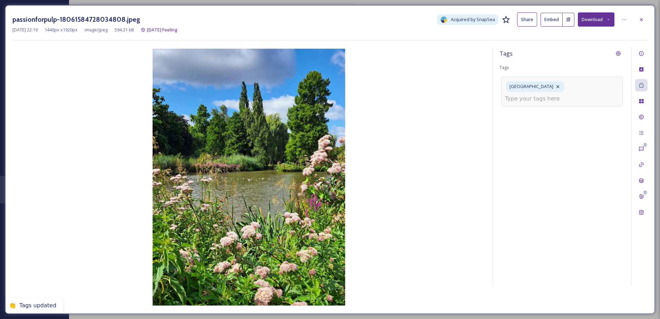
click at [534, 98] on input at bounding box center [539, 99] width 69 height 8
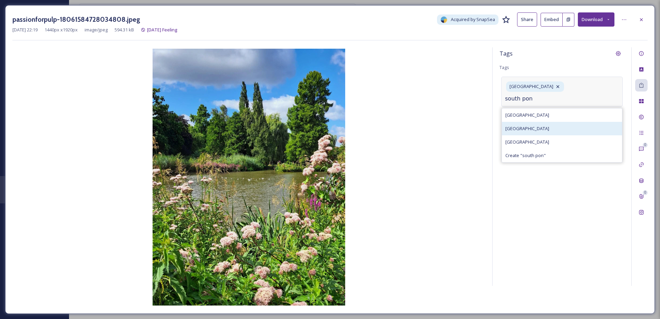
type input "south pon"
click at [525, 129] on span "[GEOGRAPHIC_DATA]" at bounding box center [527, 128] width 44 height 7
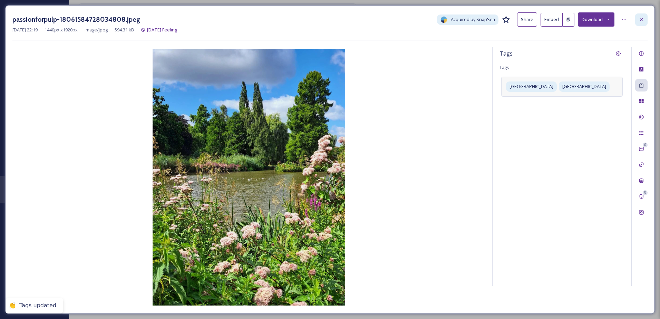
click at [635, 16] on div at bounding box center [641, 19] width 12 height 12
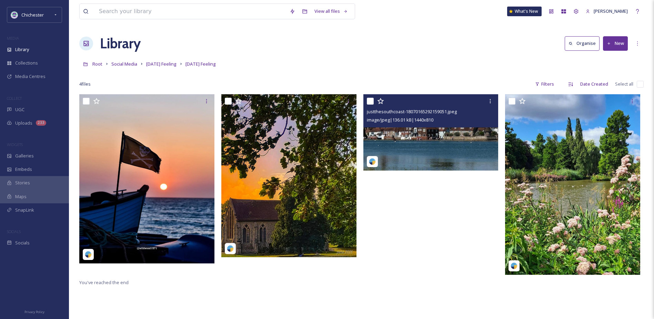
click at [465, 144] on img at bounding box center [431, 132] width 135 height 76
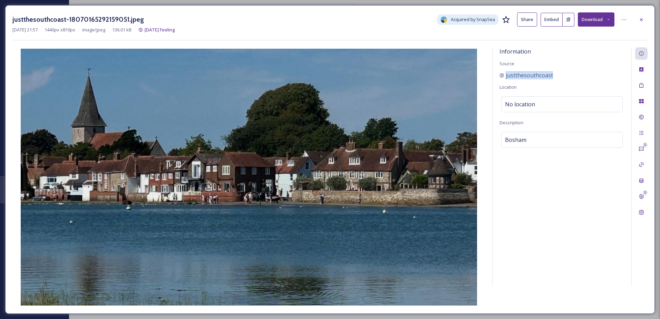
drag, startPoint x: 557, startPoint y: 72, endPoint x: 498, endPoint y: 72, distance: 59.0
click at [498, 72] on div "Information Source justthesouthcoast Location No location Description [GEOGRAPH…" at bounding box center [561, 166] width 139 height 238
drag, startPoint x: 498, startPoint y: 72, endPoint x: 507, endPoint y: 72, distance: 8.6
copy span "justthesouthcoast"
click at [638, 20] on div at bounding box center [641, 19] width 12 height 12
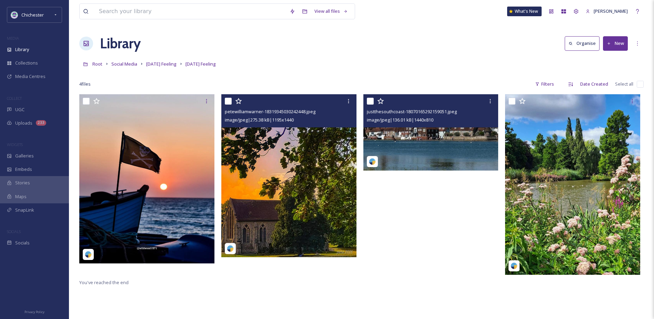
click at [296, 192] on img at bounding box center [288, 175] width 135 height 163
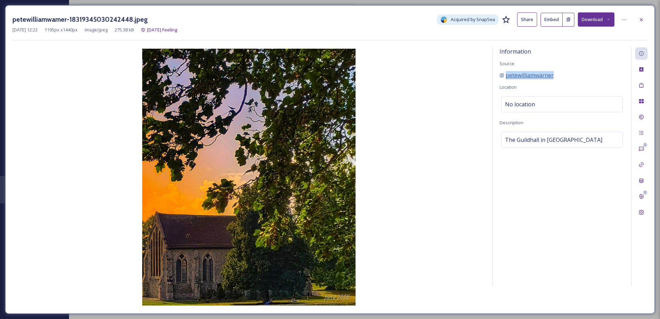
drag, startPoint x: 559, startPoint y: 76, endPoint x: 504, endPoint y: 75, distance: 55.2
click at [504, 75] on div "petewilliamwarner" at bounding box center [561, 75] width 125 height 8
drag, startPoint x: 503, startPoint y: 75, endPoint x: 579, endPoint y: 62, distance: 77.0
click at [581, 63] on div "Information Source petewilliamwarner Location No location Description The [GEOG…" at bounding box center [561, 166] width 139 height 238
drag, startPoint x: 526, startPoint y: 75, endPoint x: 505, endPoint y: 75, distance: 20.4
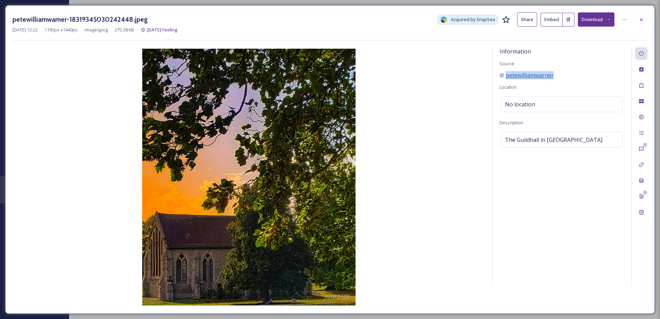
click at [505, 75] on div "petewilliamwarner" at bounding box center [561, 75] width 125 height 8
copy span "petewilliamwarner"
click at [639, 15] on div at bounding box center [641, 19] width 12 height 12
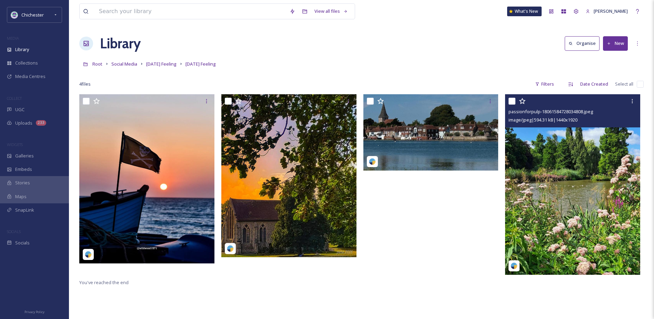
click at [591, 198] on img at bounding box center [572, 184] width 135 height 180
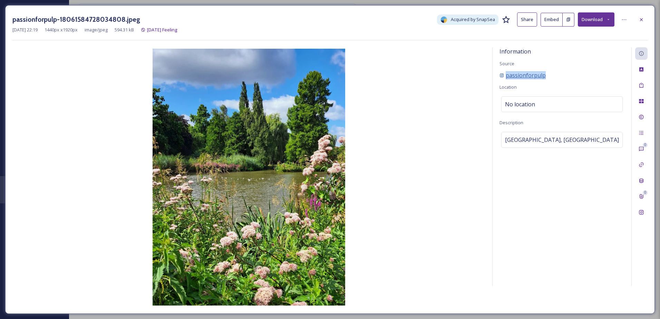
drag, startPoint x: 548, startPoint y: 74, endPoint x: 506, endPoint y: 75, distance: 42.4
click at [506, 75] on div "passionforpulp" at bounding box center [561, 75] width 125 height 8
copy span "passionforpulp"
click at [637, 20] on div at bounding box center [641, 19] width 12 height 12
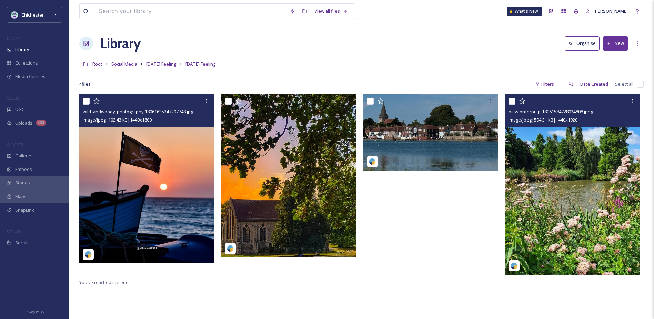
click at [120, 200] on img at bounding box center [146, 178] width 135 height 169
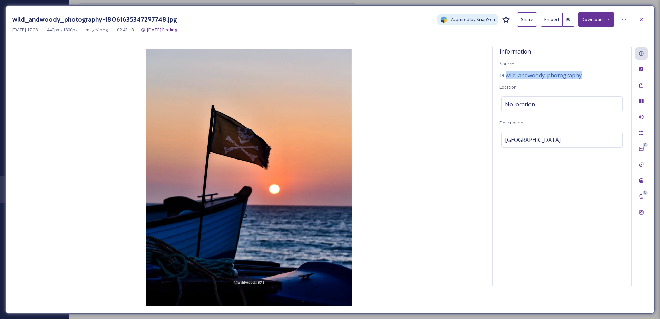
drag, startPoint x: 578, startPoint y: 75, endPoint x: 502, endPoint y: 76, distance: 76.6
click at [502, 76] on div "wild_andwoody_photography" at bounding box center [561, 75] width 125 height 8
drag, startPoint x: 502, startPoint y: 76, endPoint x: 511, endPoint y: 76, distance: 9.0
click at [641, 19] on icon at bounding box center [641, 20] width 6 height 6
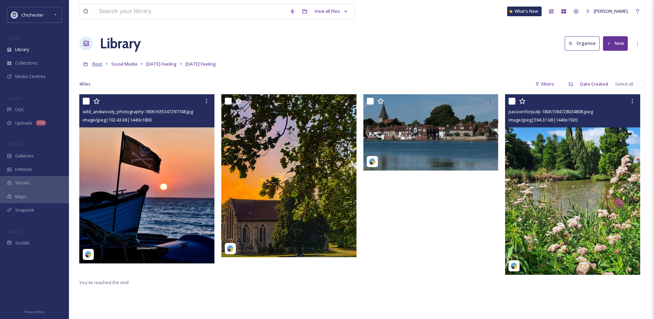
click at [96, 65] on span "Root" at bounding box center [97, 64] width 10 height 6
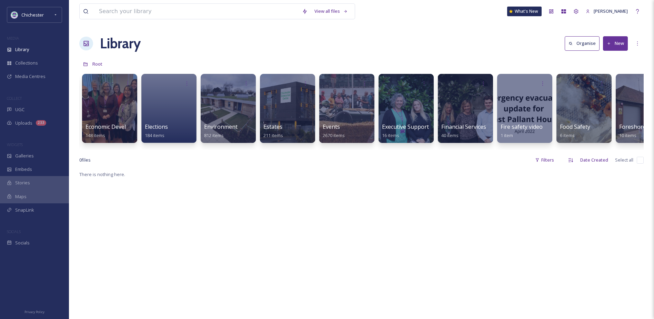
scroll to position [0, 985]
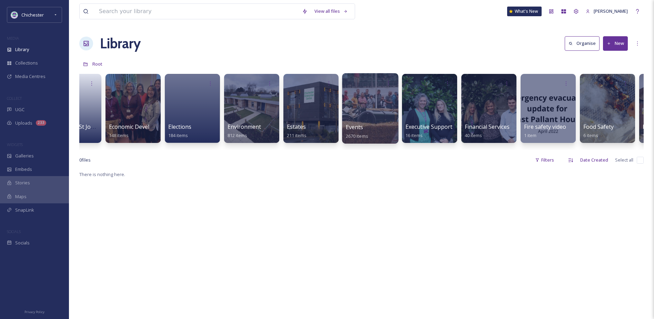
click at [349, 122] on div at bounding box center [370, 108] width 56 height 70
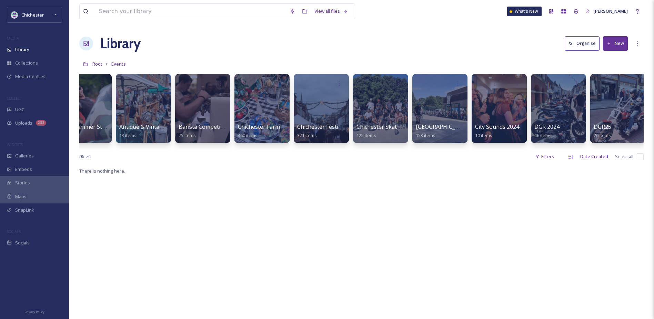
scroll to position [0, 90]
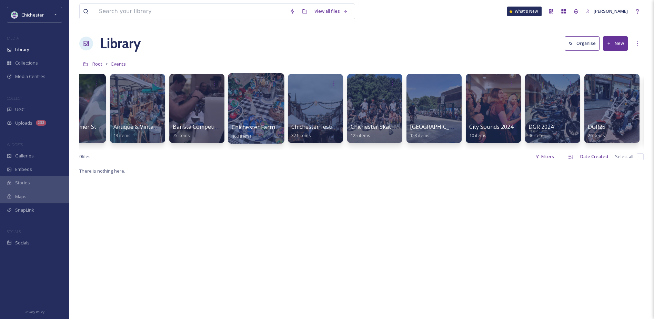
click at [277, 107] on div at bounding box center [256, 108] width 56 height 70
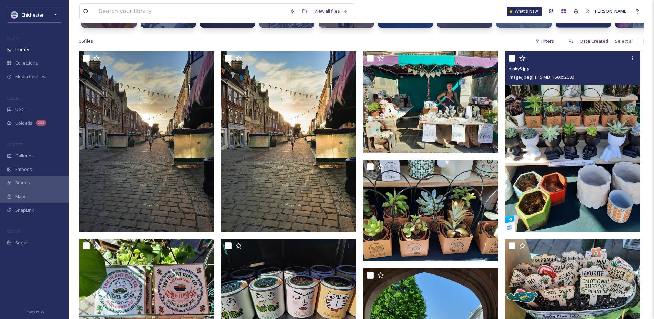
scroll to position [104, 0]
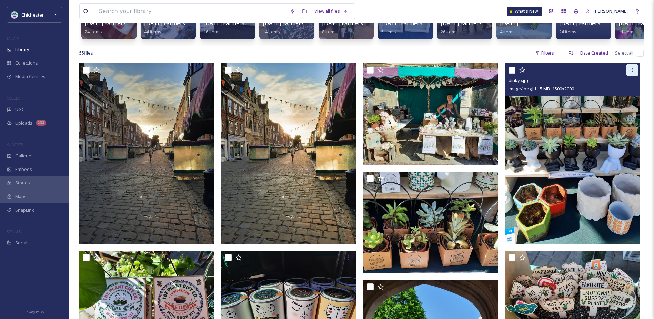
click at [632, 73] on icon at bounding box center [633, 70] width 6 height 6
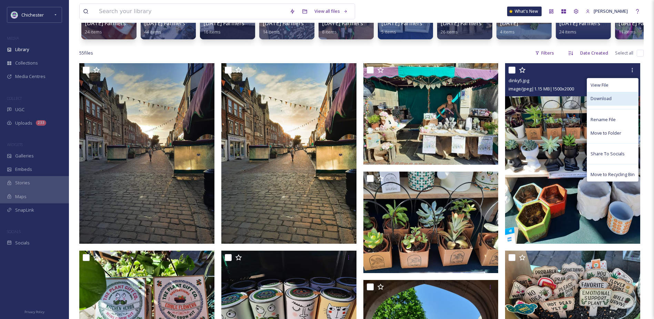
click at [613, 104] on div "Download" at bounding box center [613, 98] width 51 height 13
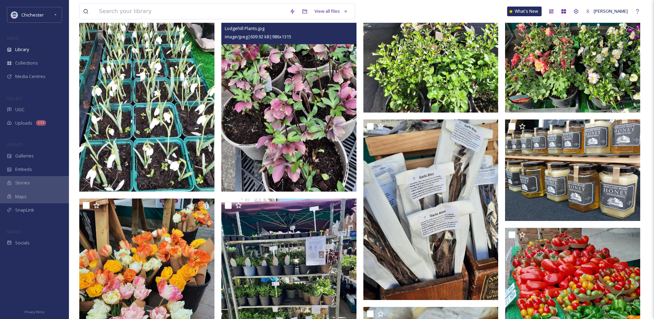
scroll to position [1001, 0]
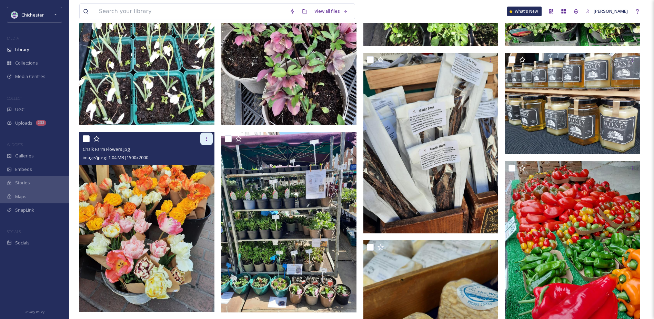
click at [208, 141] on icon at bounding box center [207, 139] width 6 height 6
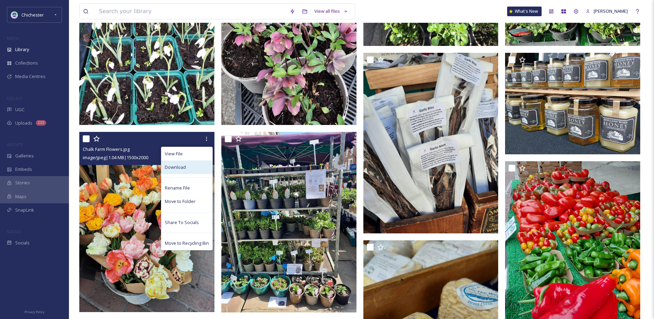
click at [181, 170] on span "Download" at bounding box center [175, 167] width 21 height 7
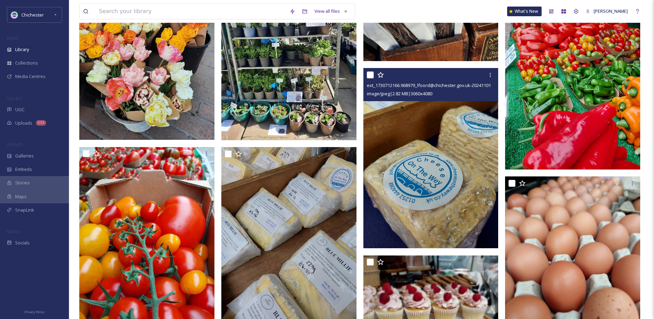
scroll to position [1173, 0]
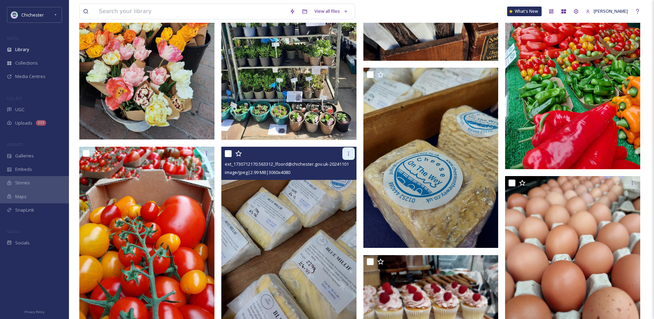
click at [350, 160] on div at bounding box center [349, 153] width 12 height 12
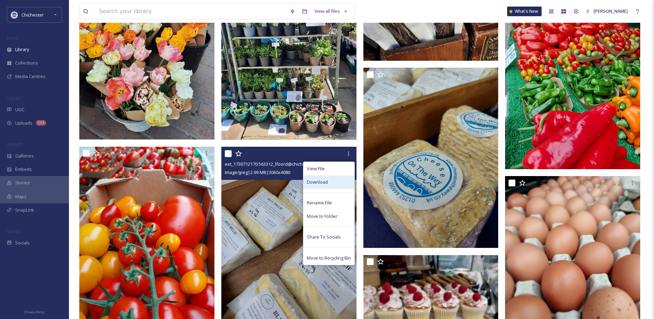
click at [320, 185] on span "Download" at bounding box center [317, 182] width 21 height 7
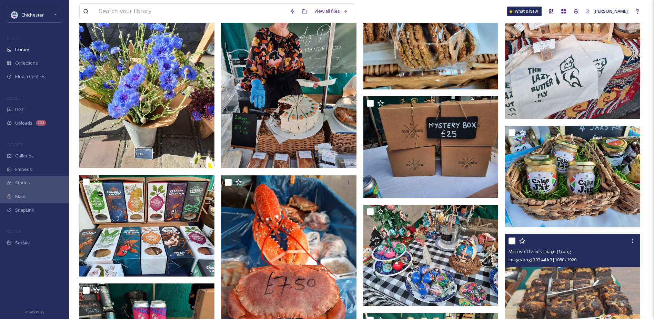
scroll to position [1691, 0]
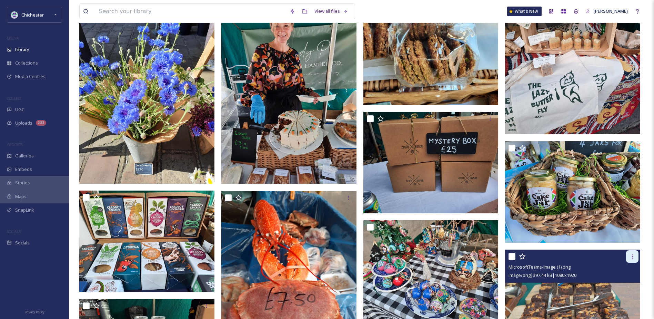
click at [633, 259] on icon at bounding box center [633, 257] width 6 height 6
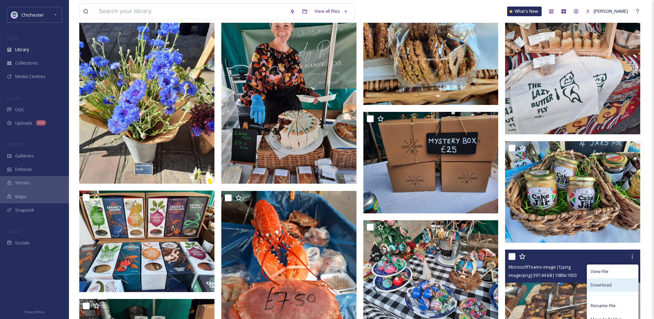
click at [608, 287] on span "Download" at bounding box center [601, 285] width 21 height 7
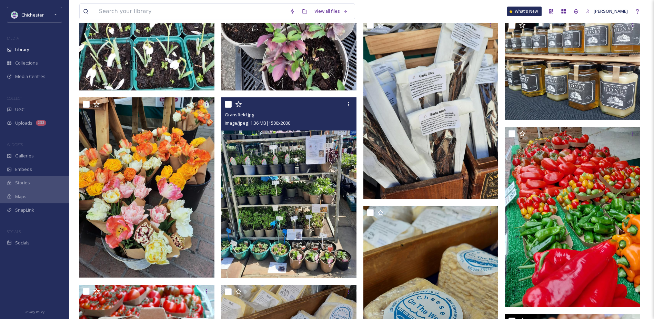
scroll to position [1001, 0]
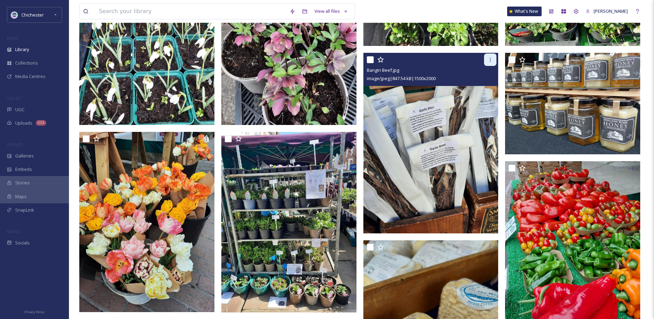
click at [490, 62] on icon at bounding box center [491, 60] width 6 height 6
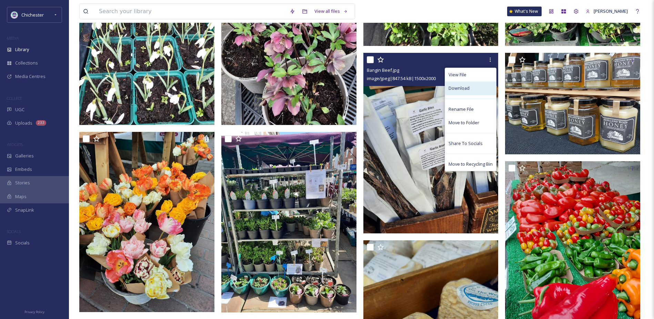
click at [458, 91] on span "Download" at bounding box center [459, 88] width 21 height 7
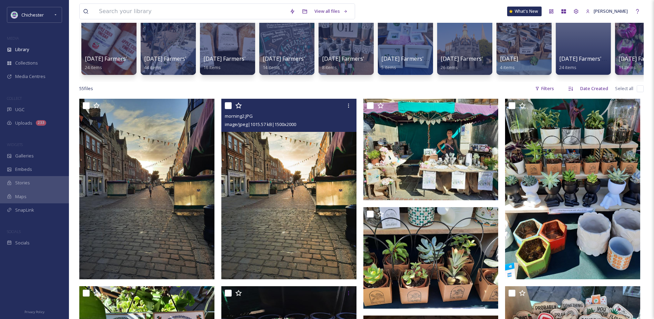
scroll to position [35, 0]
